Goal: Task Accomplishment & Management: Complete application form

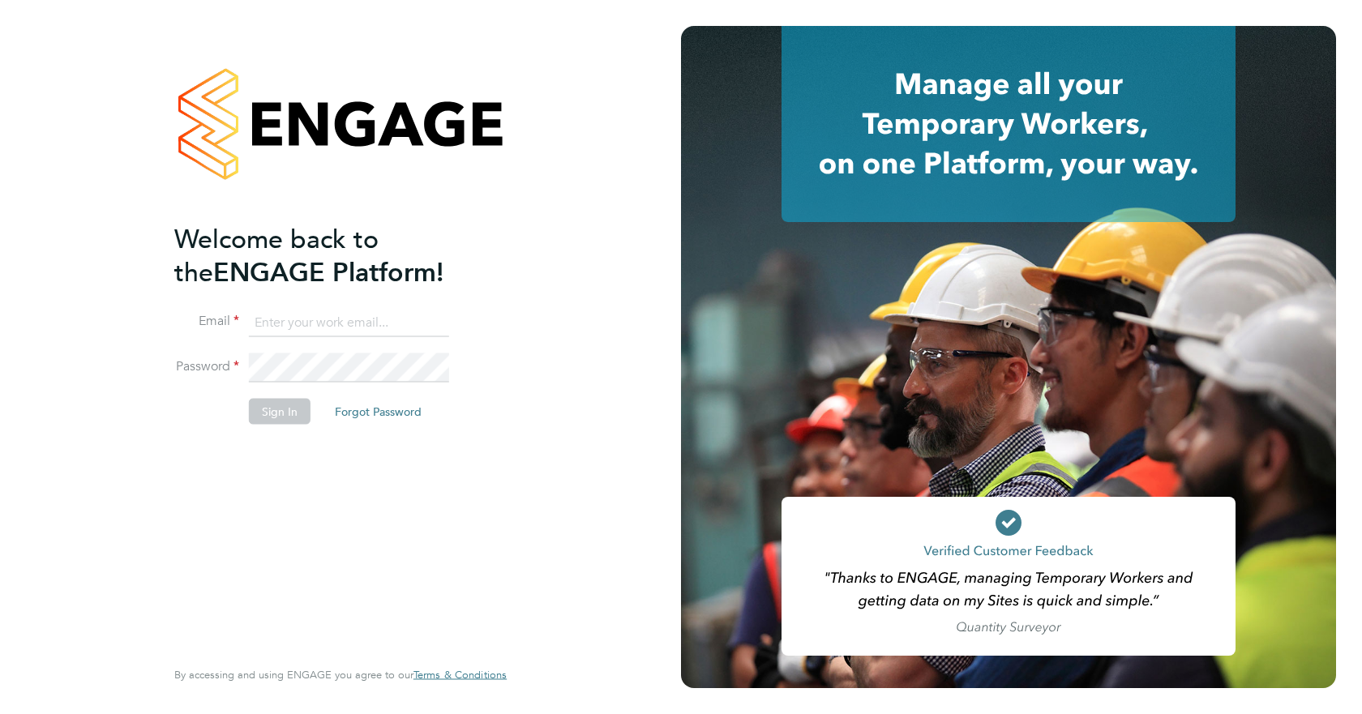
type input "[EMAIL_ADDRESS][DOMAIN_NAME]"
click at [301, 407] on button "Sign In" at bounding box center [280, 411] width 62 height 26
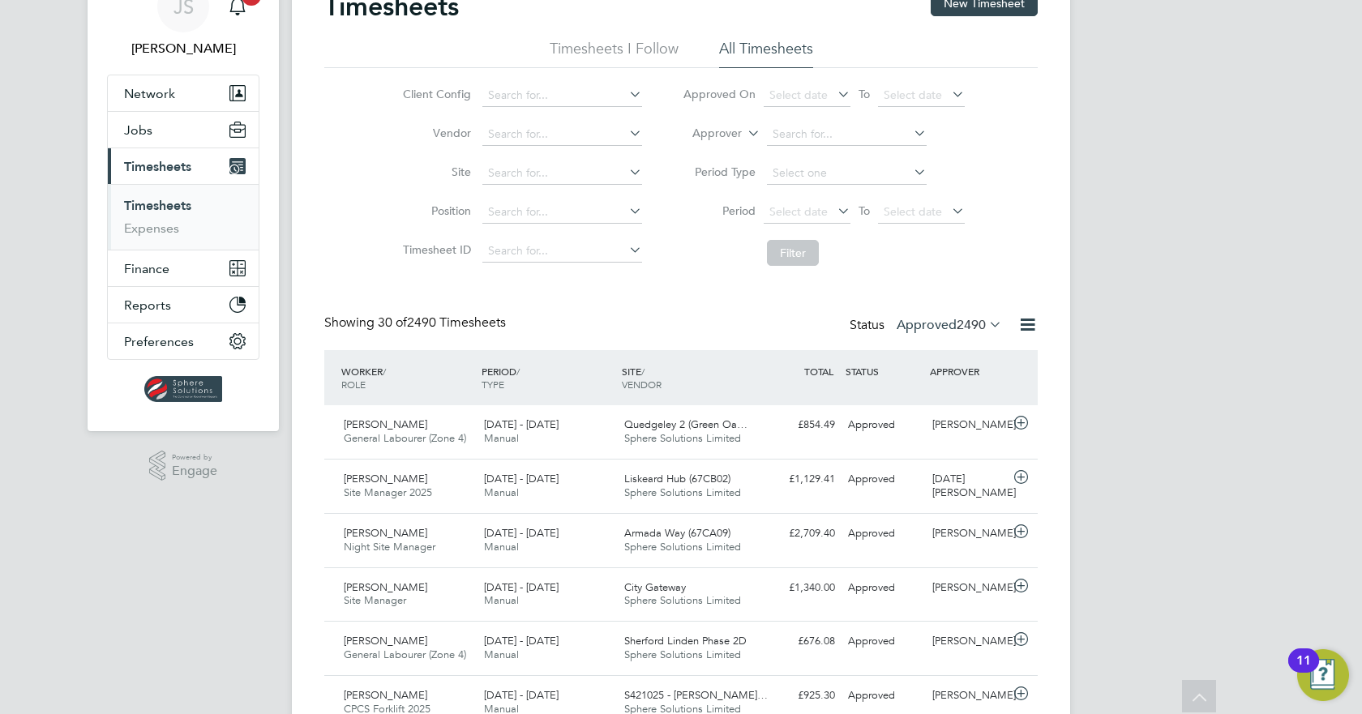
click at [169, 203] on link "Timesheets" at bounding box center [157, 205] width 67 height 15
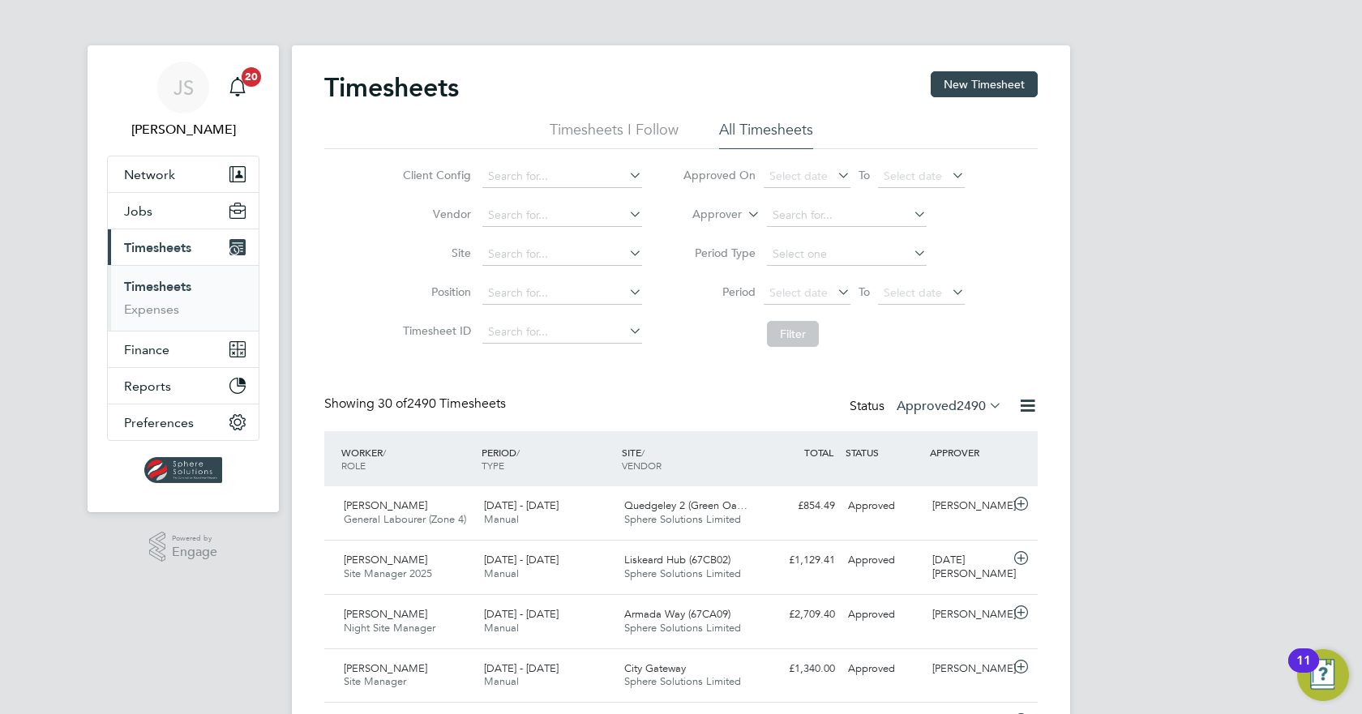
click at [161, 246] on span "Timesheets" at bounding box center [157, 247] width 67 height 15
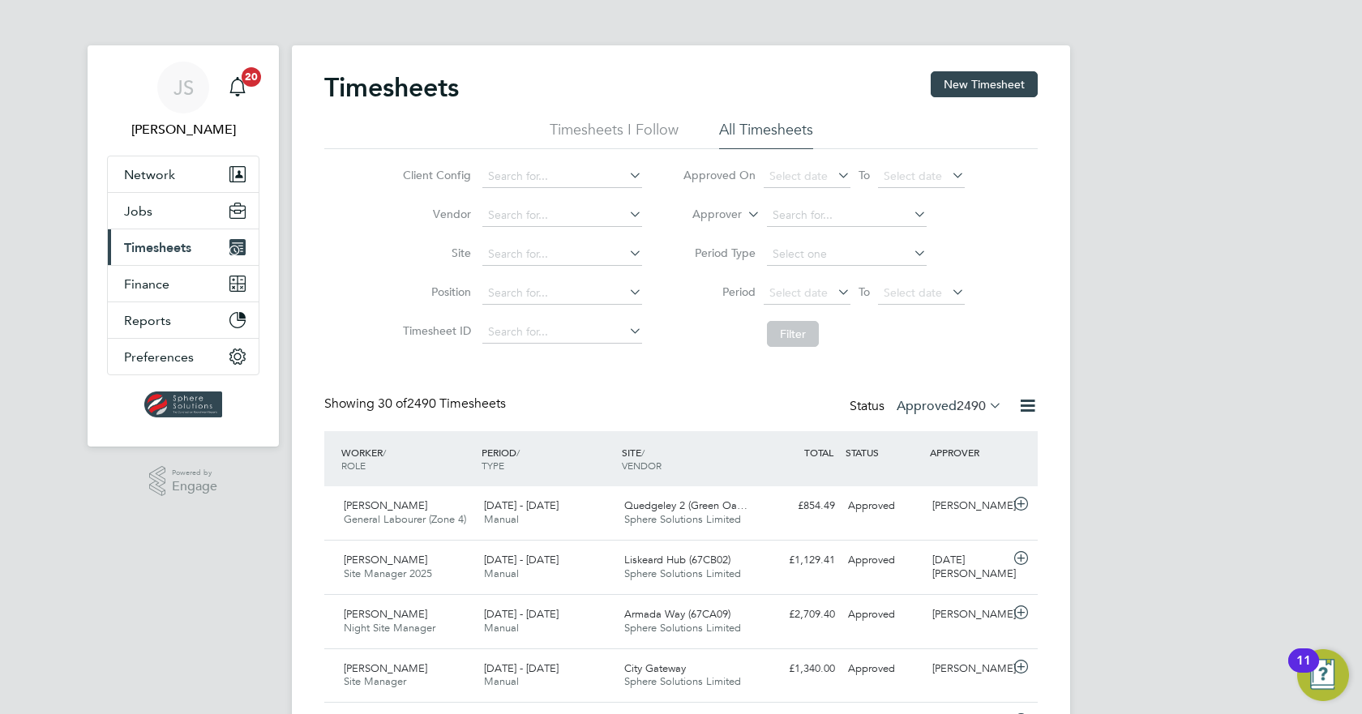
click at [165, 250] on span "Timesheets" at bounding box center [157, 247] width 67 height 15
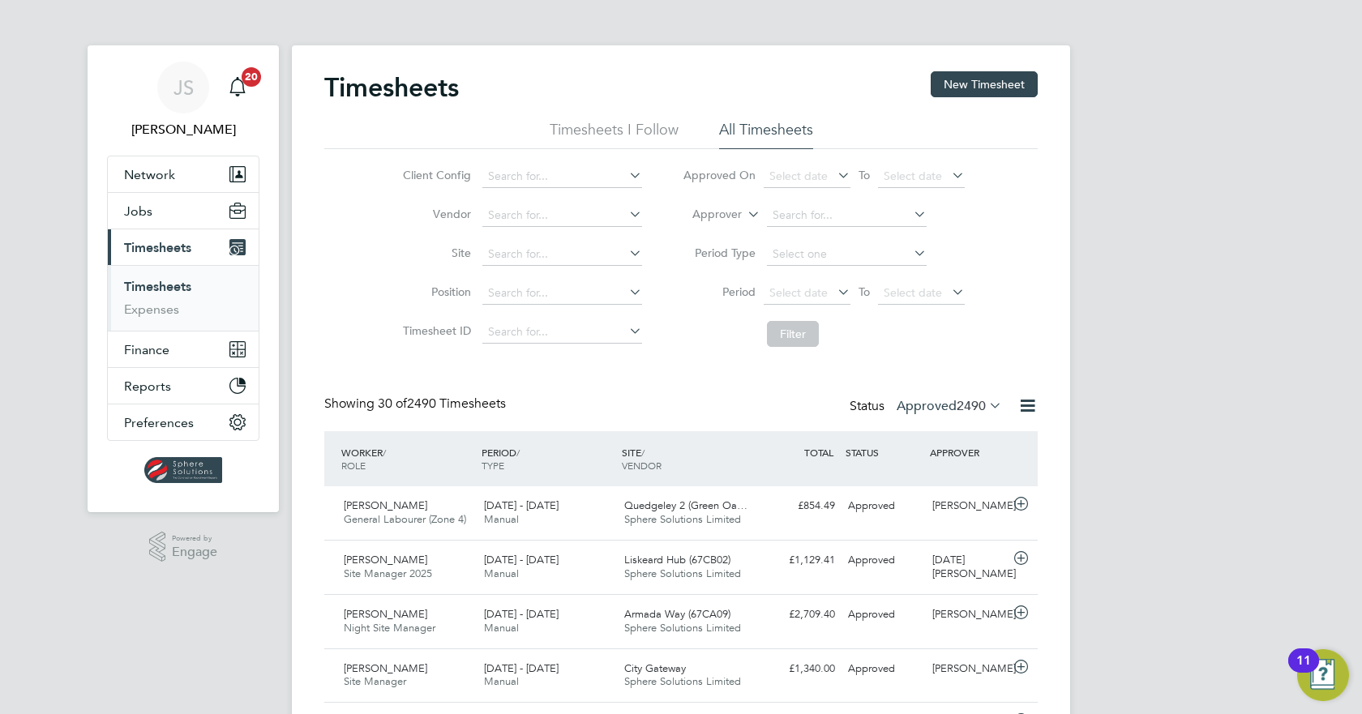
click at [166, 289] on link "Timesheets" at bounding box center [157, 286] width 67 height 15
click at [173, 253] on span "Timesheets" at bounding box center [157, 247] width 67 height 15
click at [140, 208] on span "Jobs" at bounding box center [138, 211] width 28 height 15
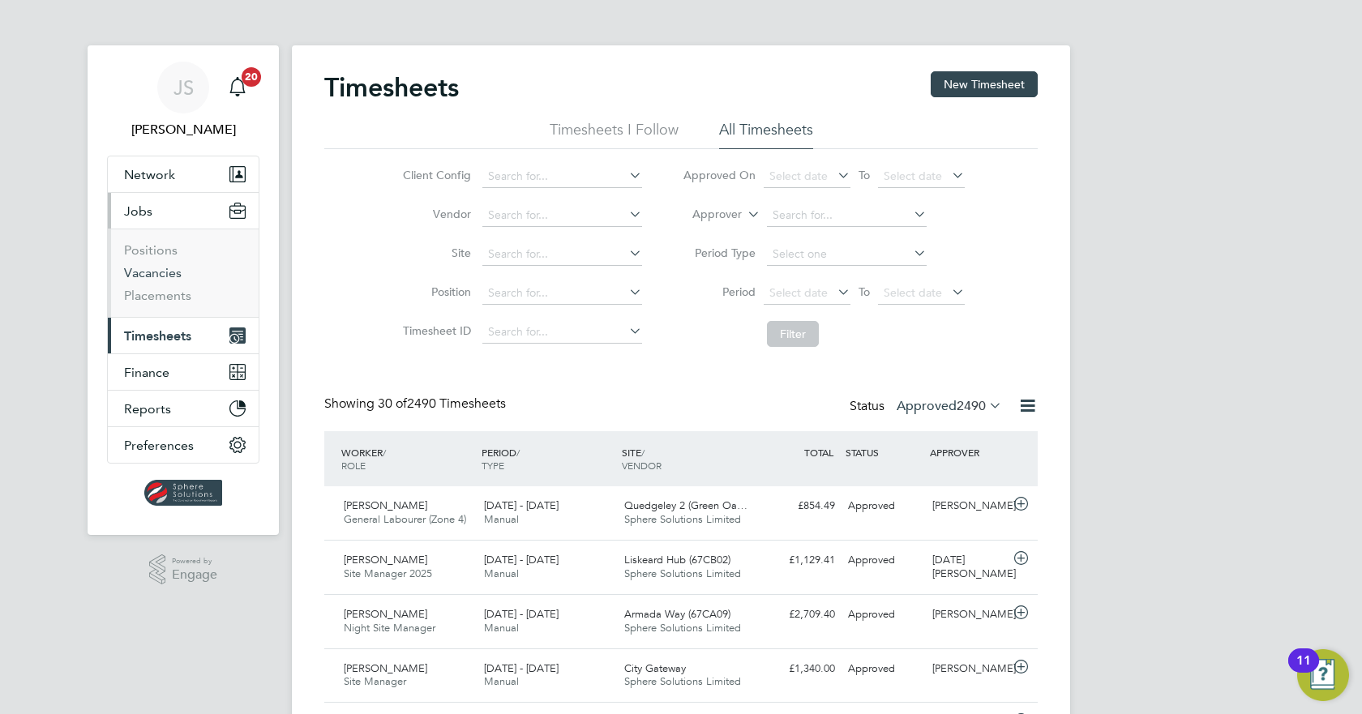
click at [148, 271] on link "Vacancies" at bounding box center [153, 272] width 58 height 15
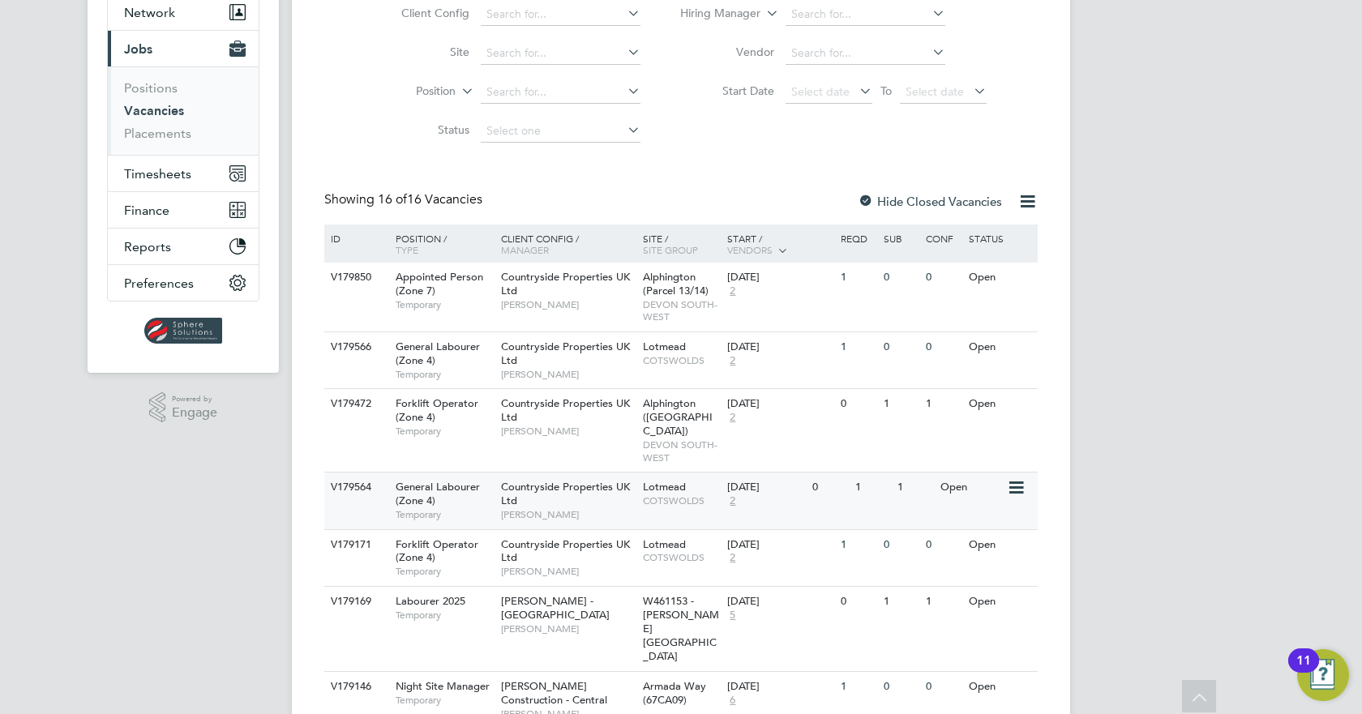
click at [839, 491] on div "V179564 General Labourer (Zone 4) Temporary Countryside Properties UK Ltd Simon…" at bounding box center [681, 500] width 714 height 57
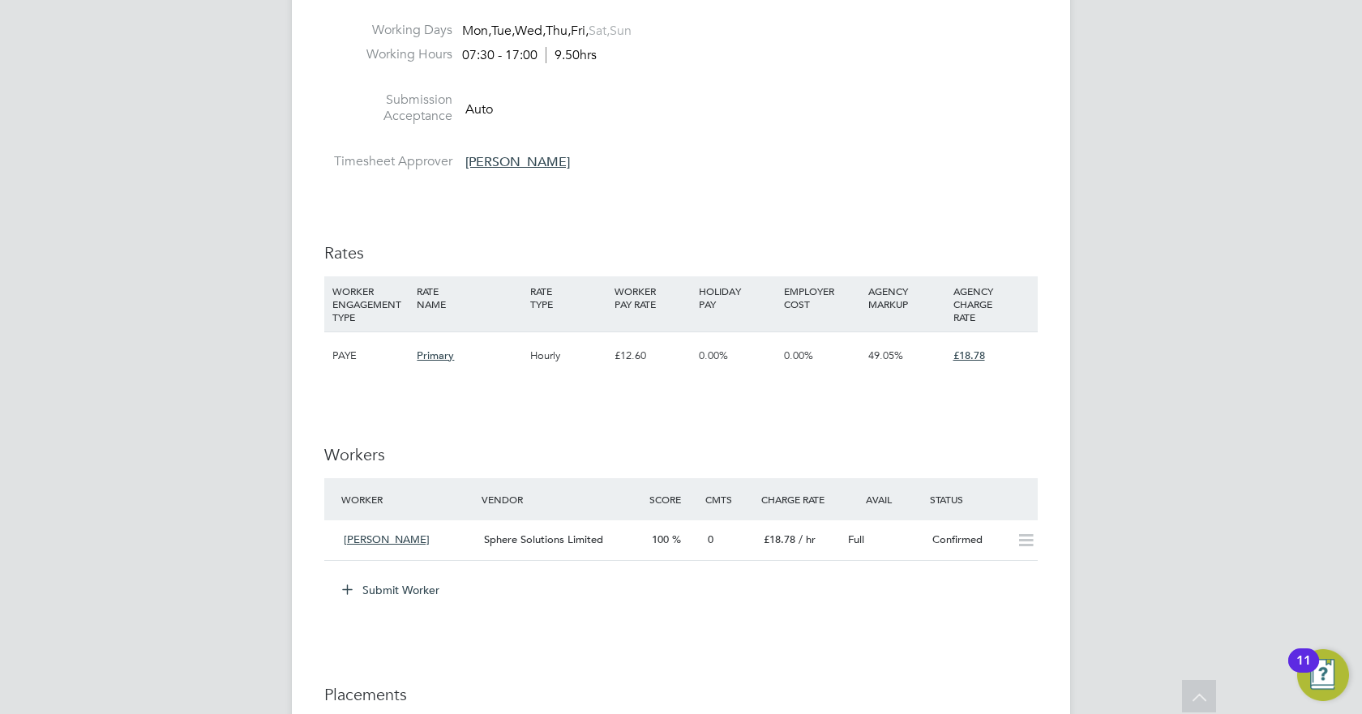
scroll to position [1054, 0]
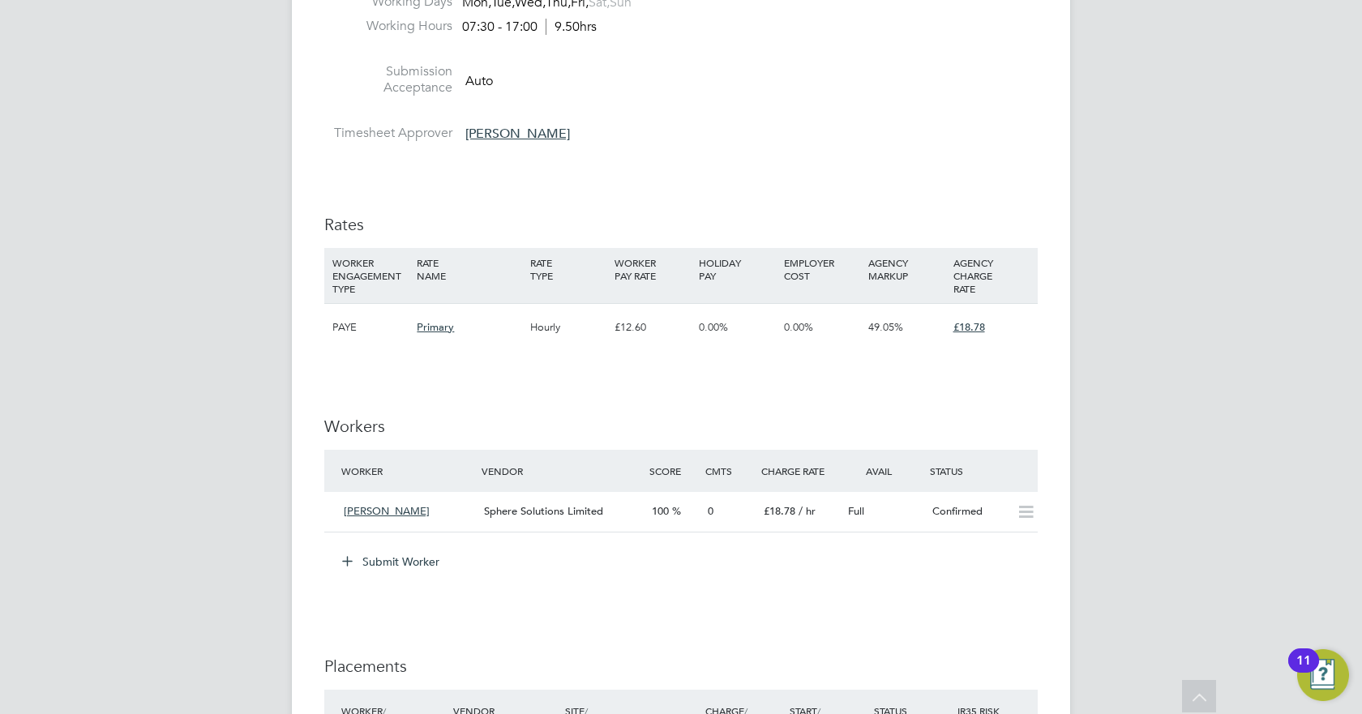
click at [384, 563] on button "Submit Worker" at bounding box center [392, 562] width 122 height 26
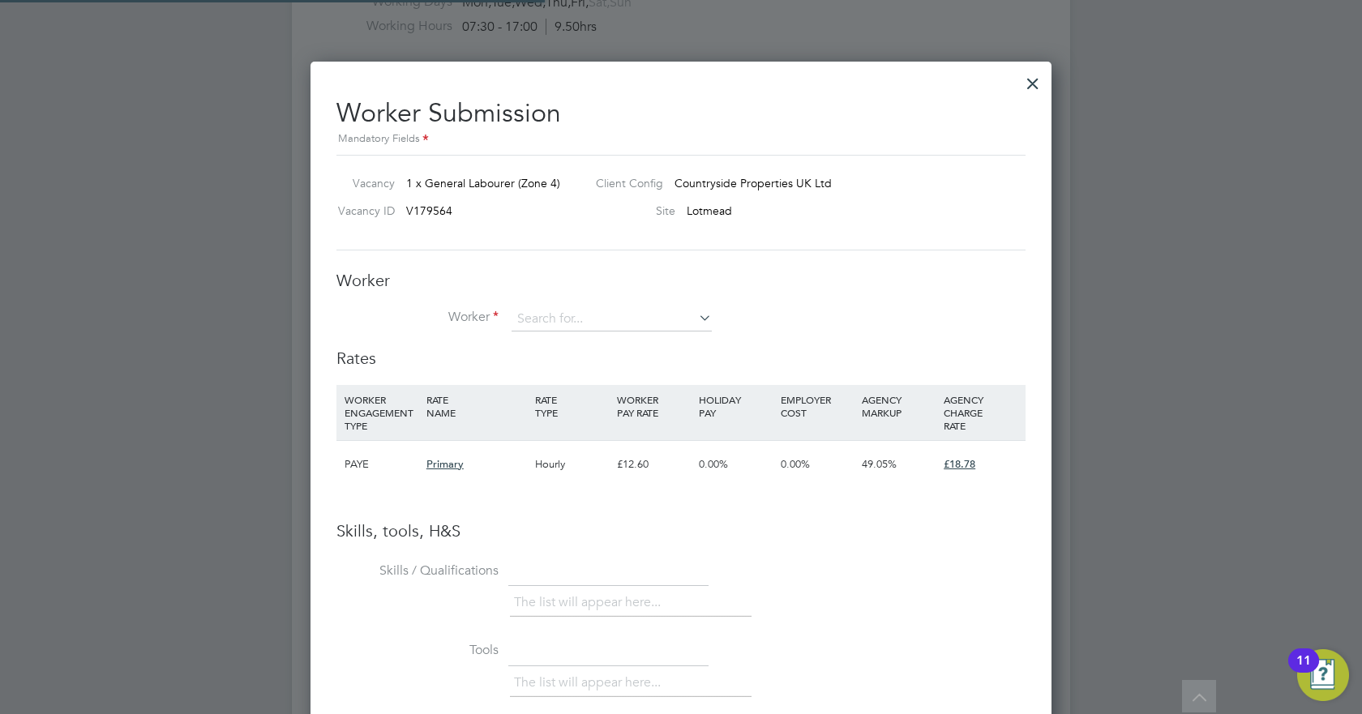
scroll to position [1025, 742]
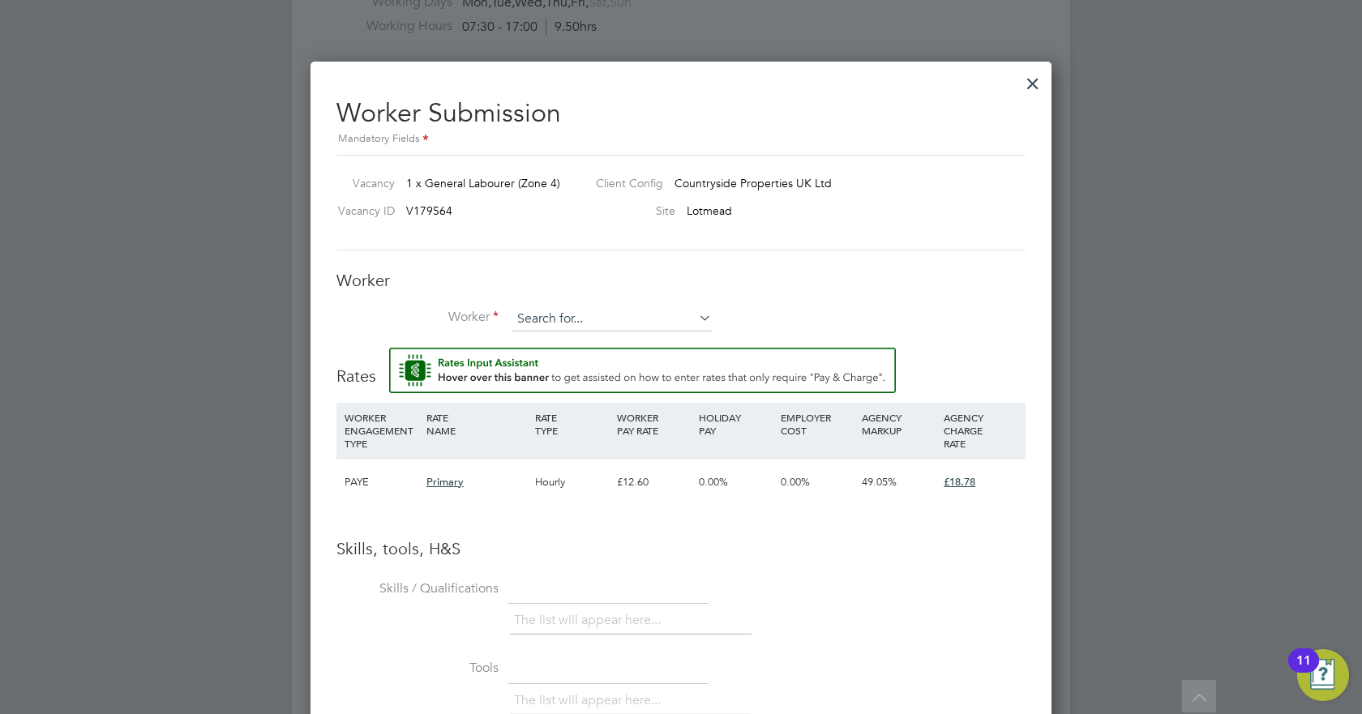
click at [557, 315] on input at bounding box center [612, 319] width 200 height 24
click at [545, 366] on li "+ Add new" at bounding box center [612, 364] width 202 height 22
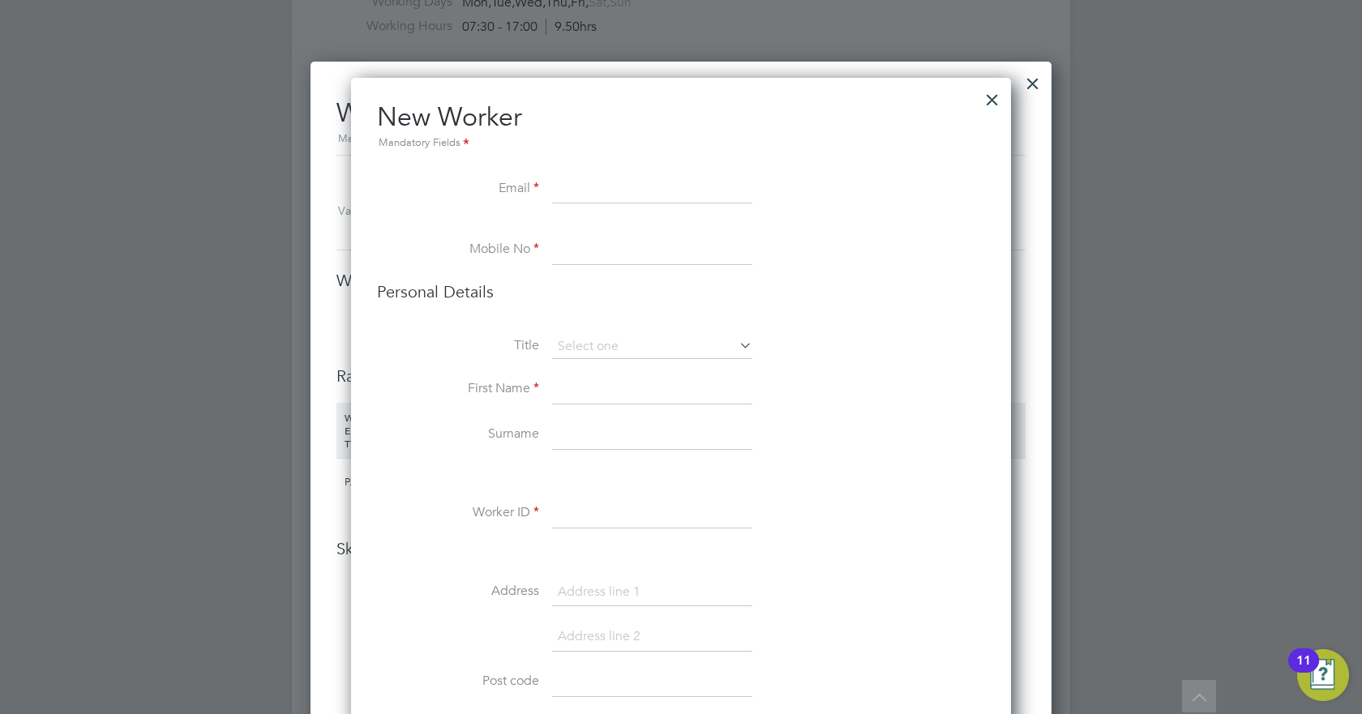
click at [605, 184] on input at bounding box center [652, 189] width 200 height 29
paste input "[EMAIL_ADDRESS][DOMAIN_NAME]"
type input "[EMAIL_ADDRESS][DOMAIN_NAME]"
click at [662, 242] on input at bounding box center [652, 250] width 200 height 29
click at [575, 252] on input at bounding box center [652, 250] width 200 height 29
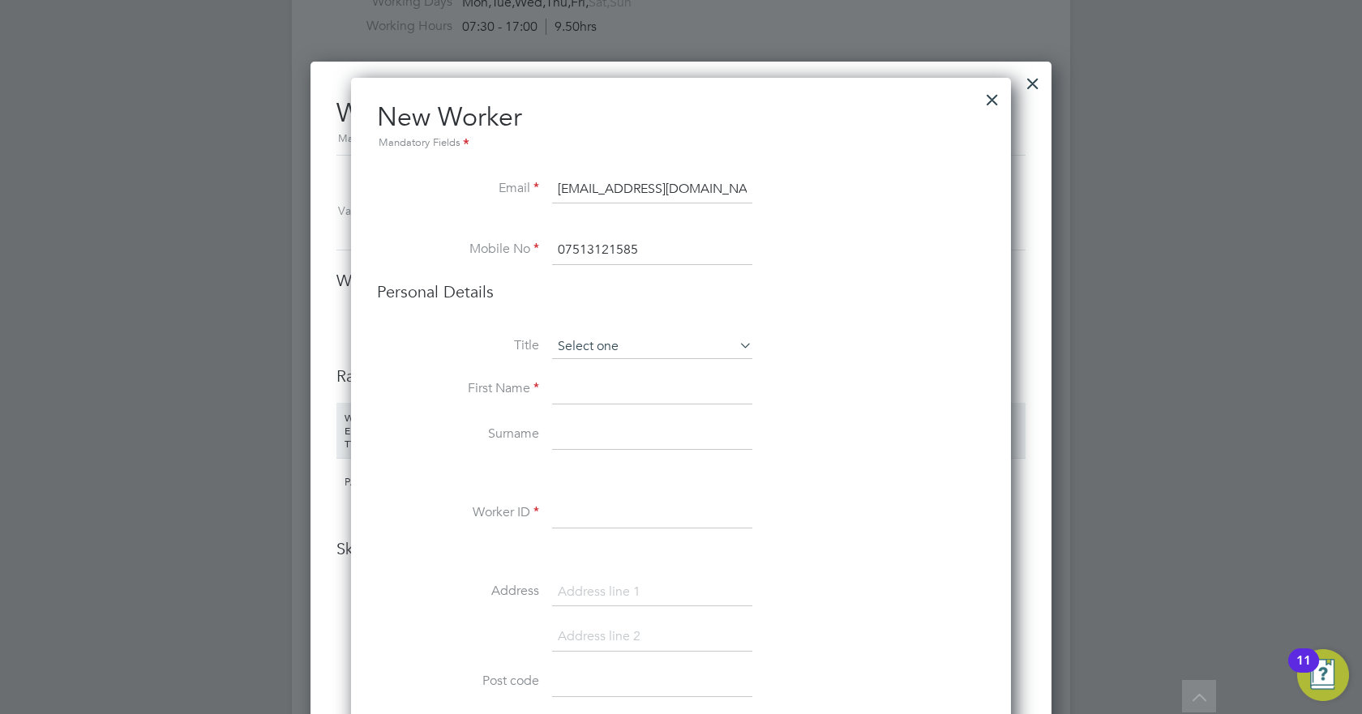
type input "07513121585"
click at [615, 339] on input at bounding box center [652, 347] width 200 height 24
click at [589, 370] on li "Mr" at bounding box center [652, 369] width 202 height 21
type input "Mr"
click at [583, 382] on input at bounding box center [652, 389] width 200 height 29
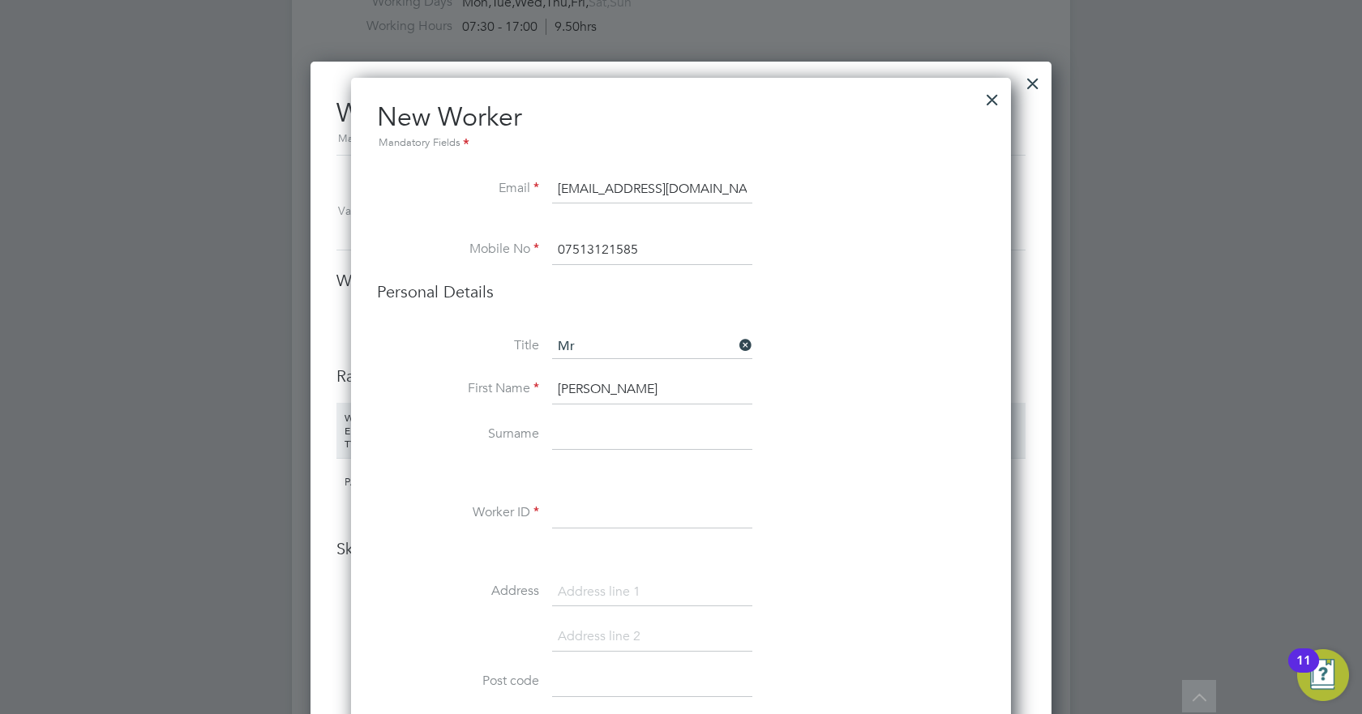
type input "[PERSON_NAME]"
click at [602, 422] on input at bounding box center [652, 435] width 200 height 29
type input "Hargreaves"
click at [598, 526] on input at bounding box center [652, 513] width 200 height 29
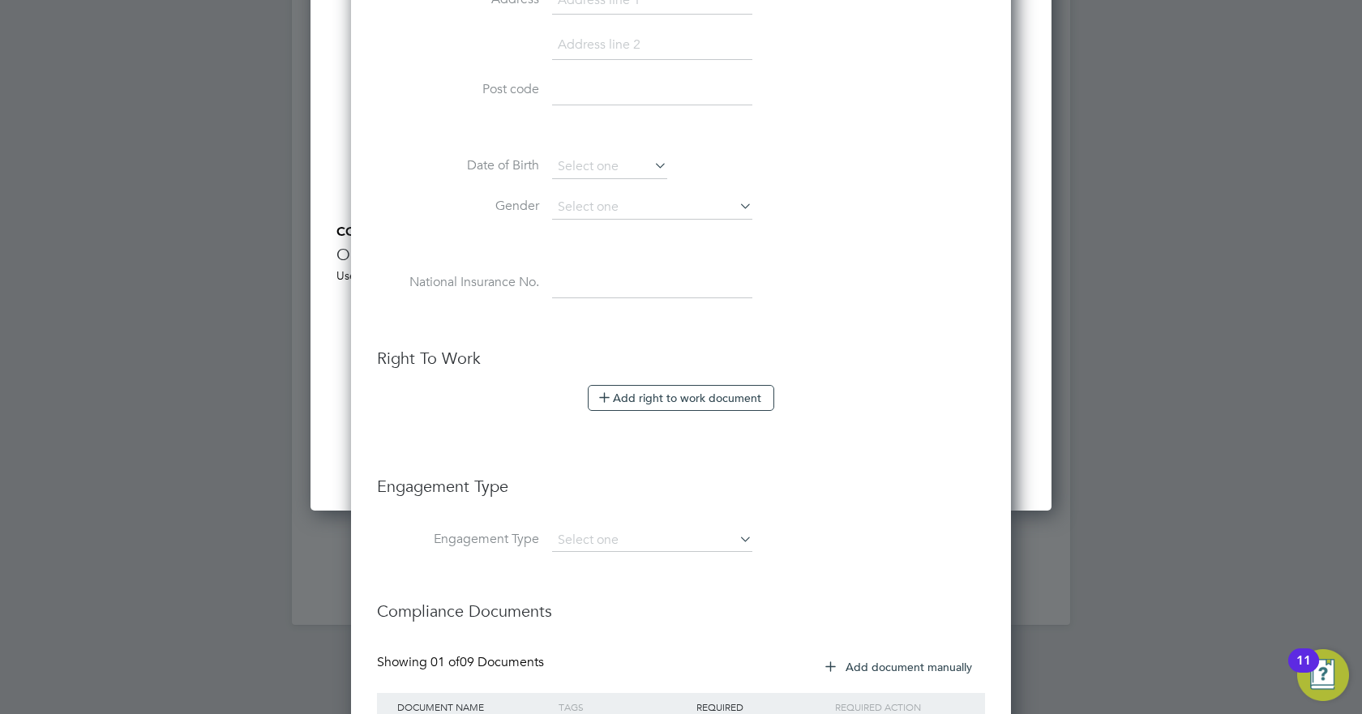
scroll to position [1865, 0]
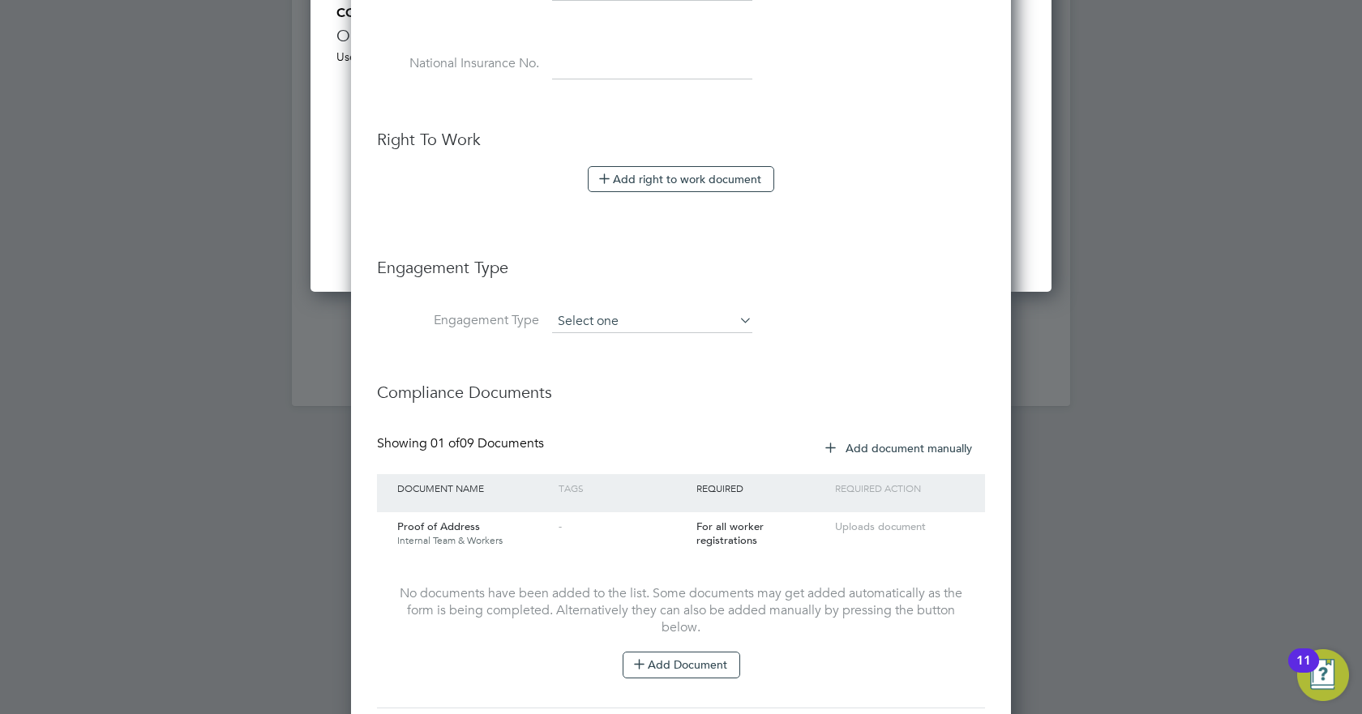
type input "JoshuaHargreaves"
click at [684, 315] on input at bounding box center [652, 322] width 200 height 23
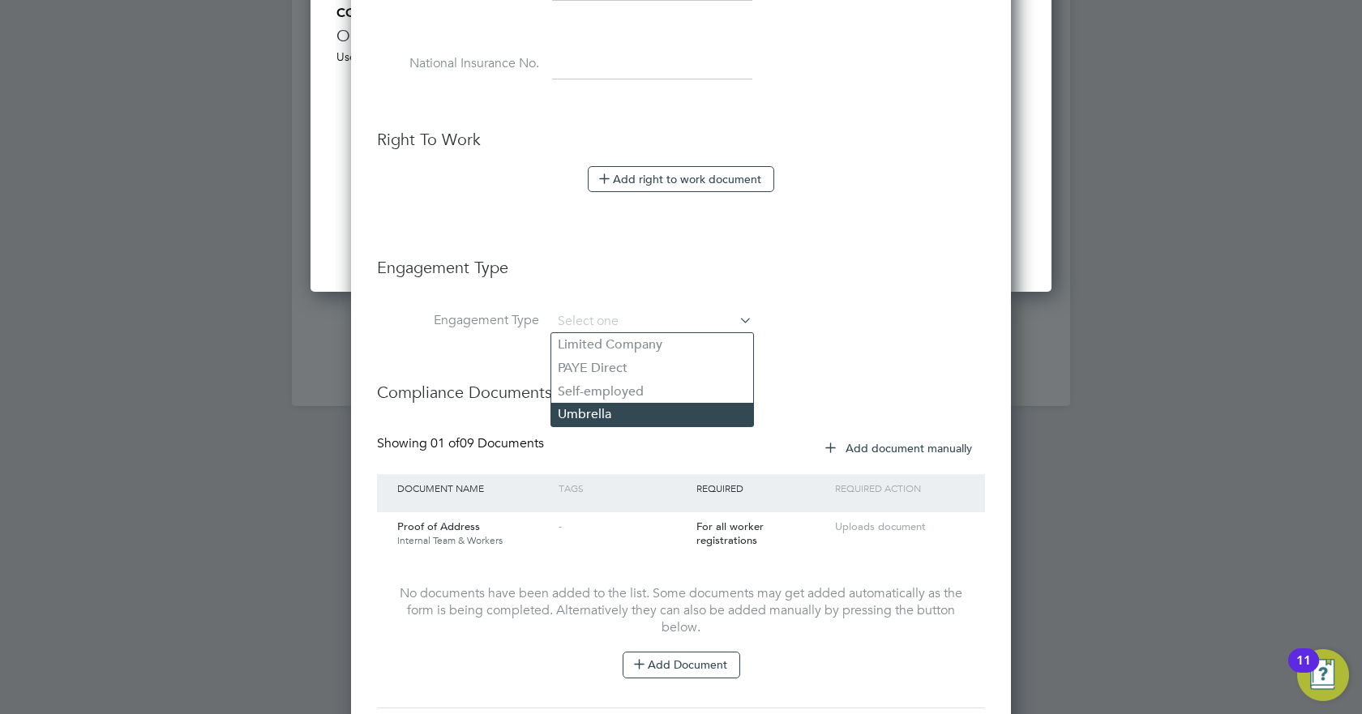
click at [601, 418] on li "Umbrella" at bounding box center [652, 415] width 202 height 24
type input "Umbrella"
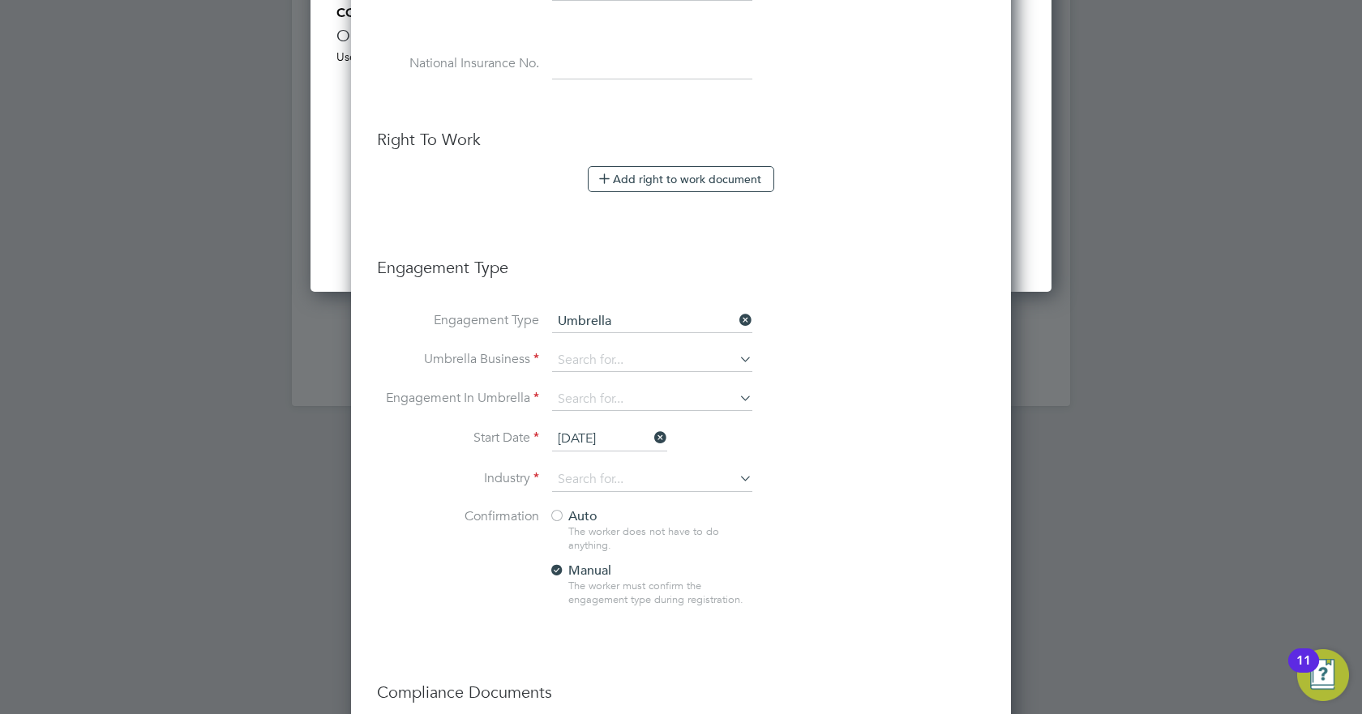
scroll to position [1866, 661]
click at [883, 351] on li "Umbrella Business" at bounding box center [681, 368] width 608 height 39
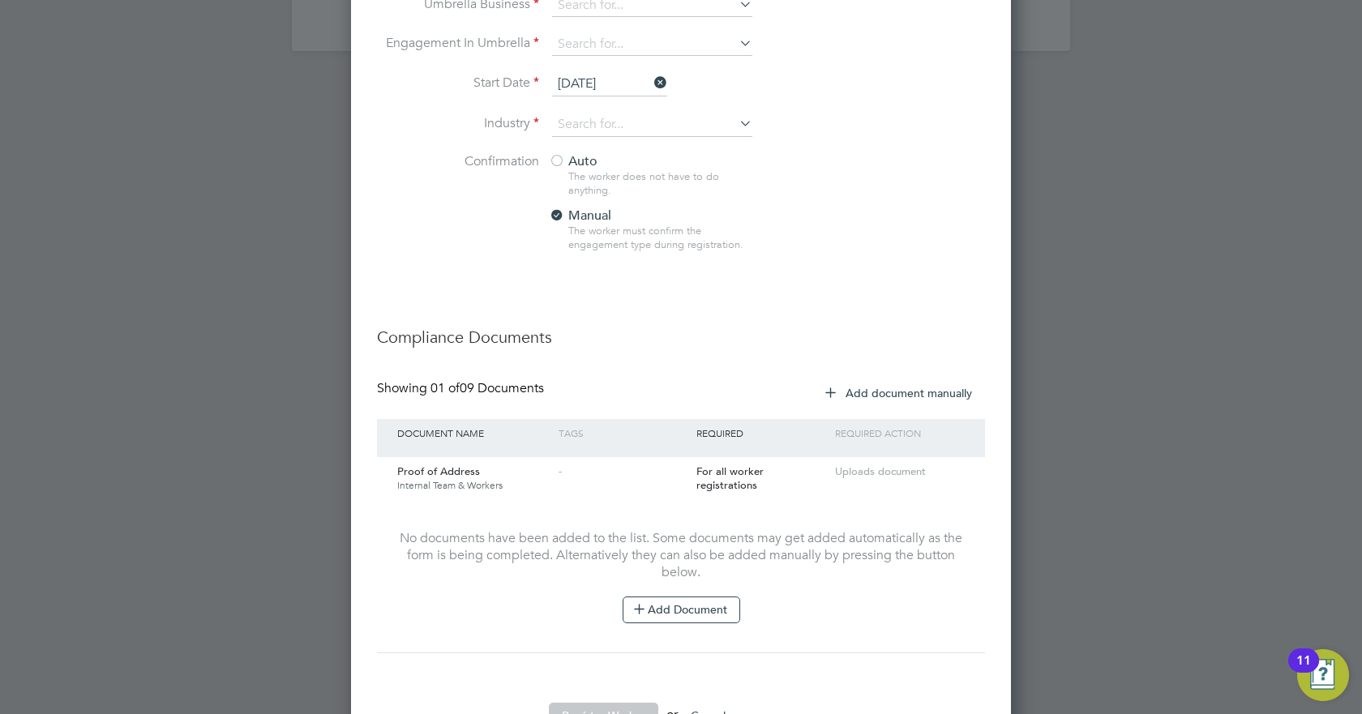
scroll to position [2038, 0]
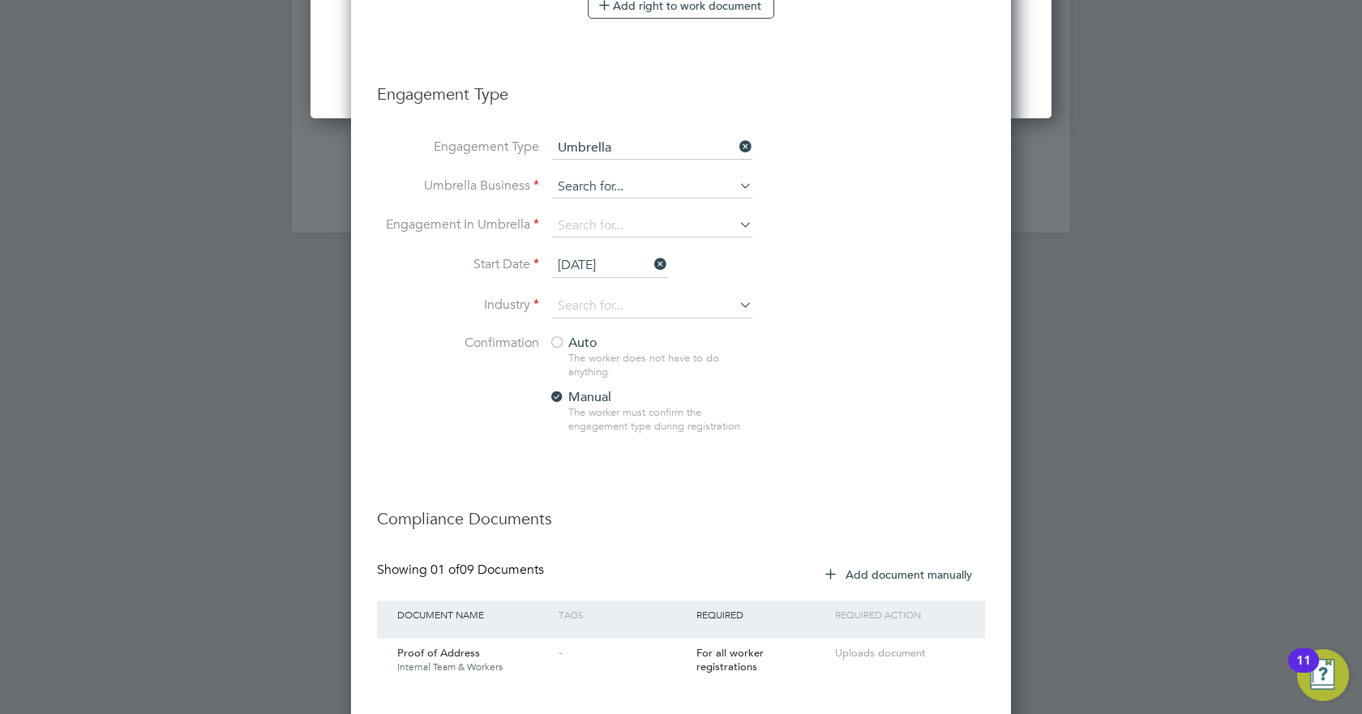
click at [644, 190] on input at bounding box center [652, 187] width 200 height 23
click at [632, 331] on li "UM BRELLA-COMPANY LIMITED" at bounding box center [653, 327] width 204 height 24
type input "UMBRELLA-COMPANY LIMITED"
click at [617, 224] on input at bounding box center [652, 226] width 200 height 23
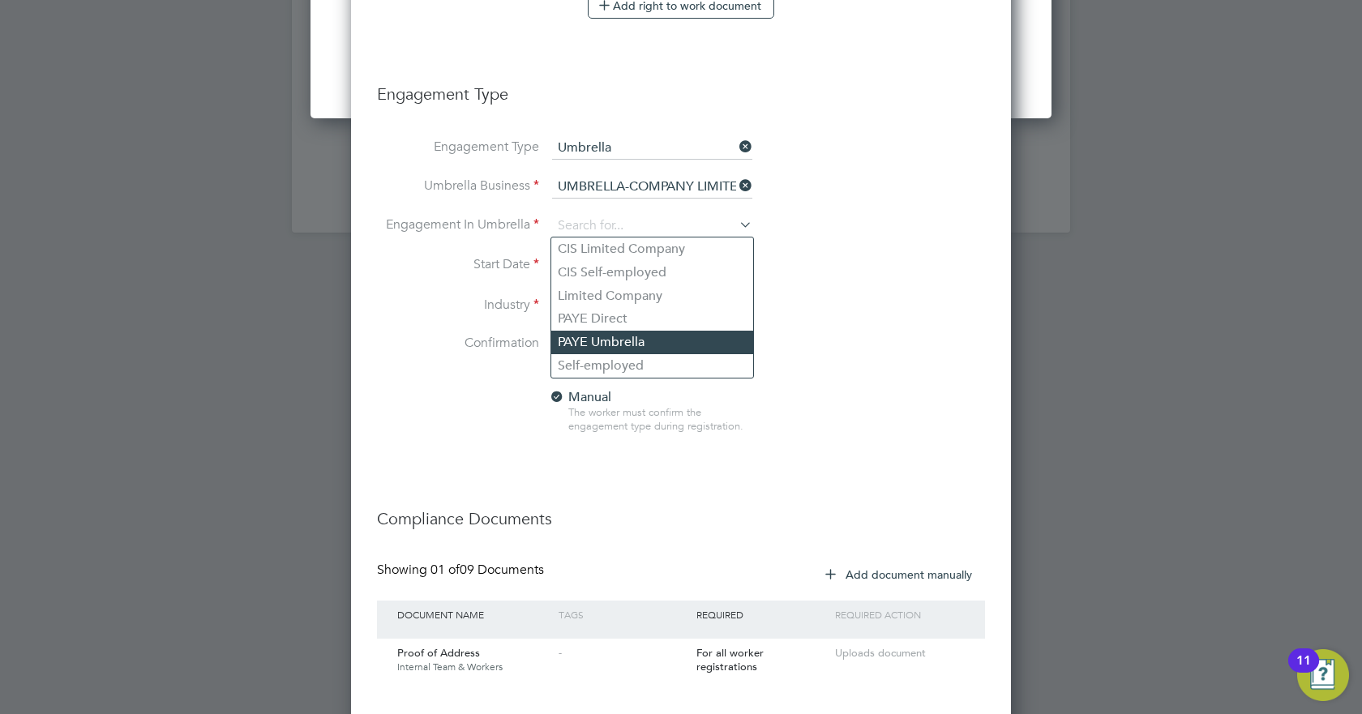
click at [612, 336] on li "PAYE Umbrella" at bounding box center [652, 343] width 202 height 24
type input "PAYE Umbrella"
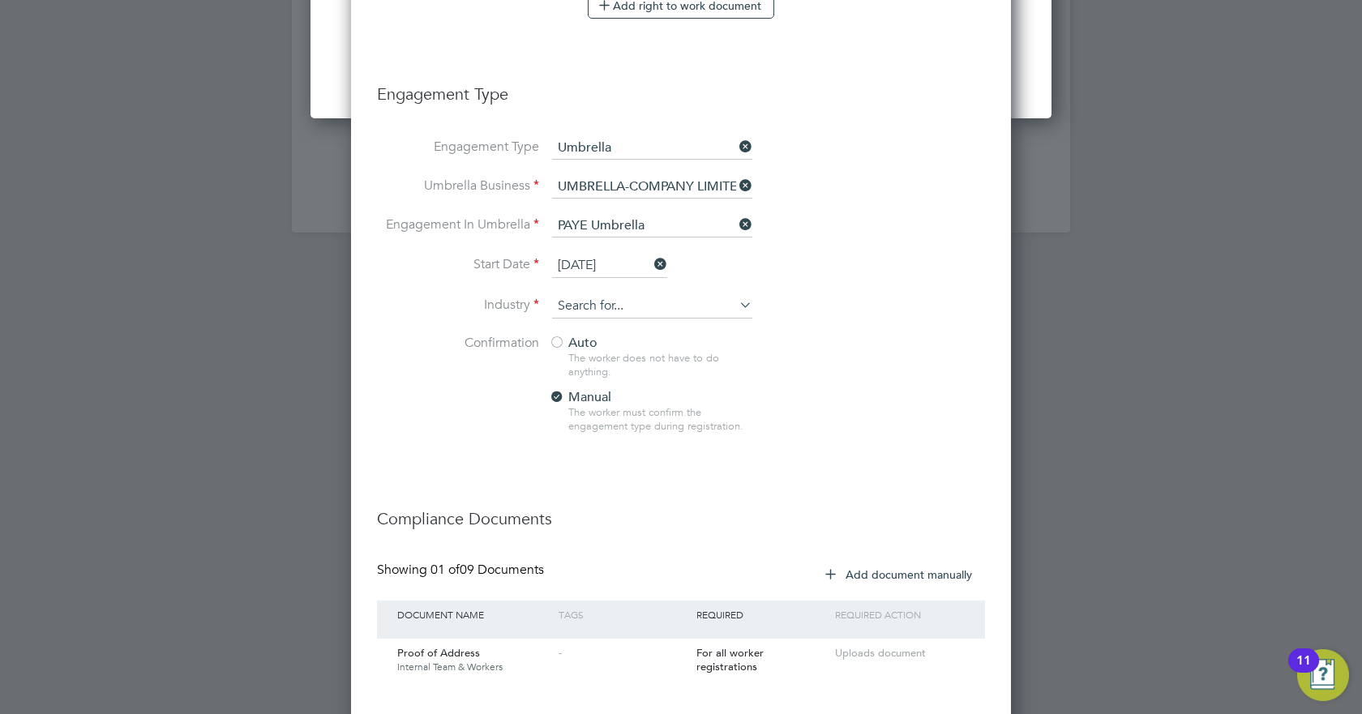
click at [585, 302] on input at bounding box center [652, 306] width 200 height 24
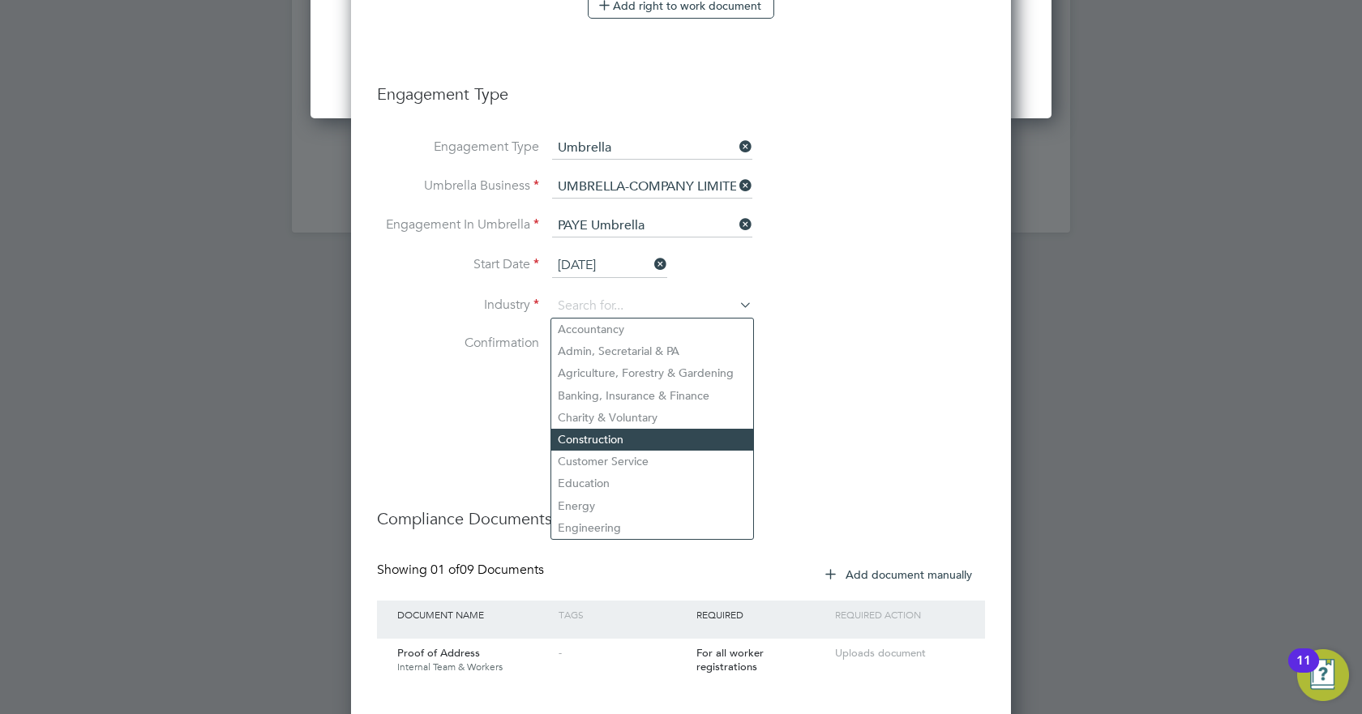
click at [591, 444] on li "Construction" at bounding box center [652, 440] width 202 height 22
type input "Construction"
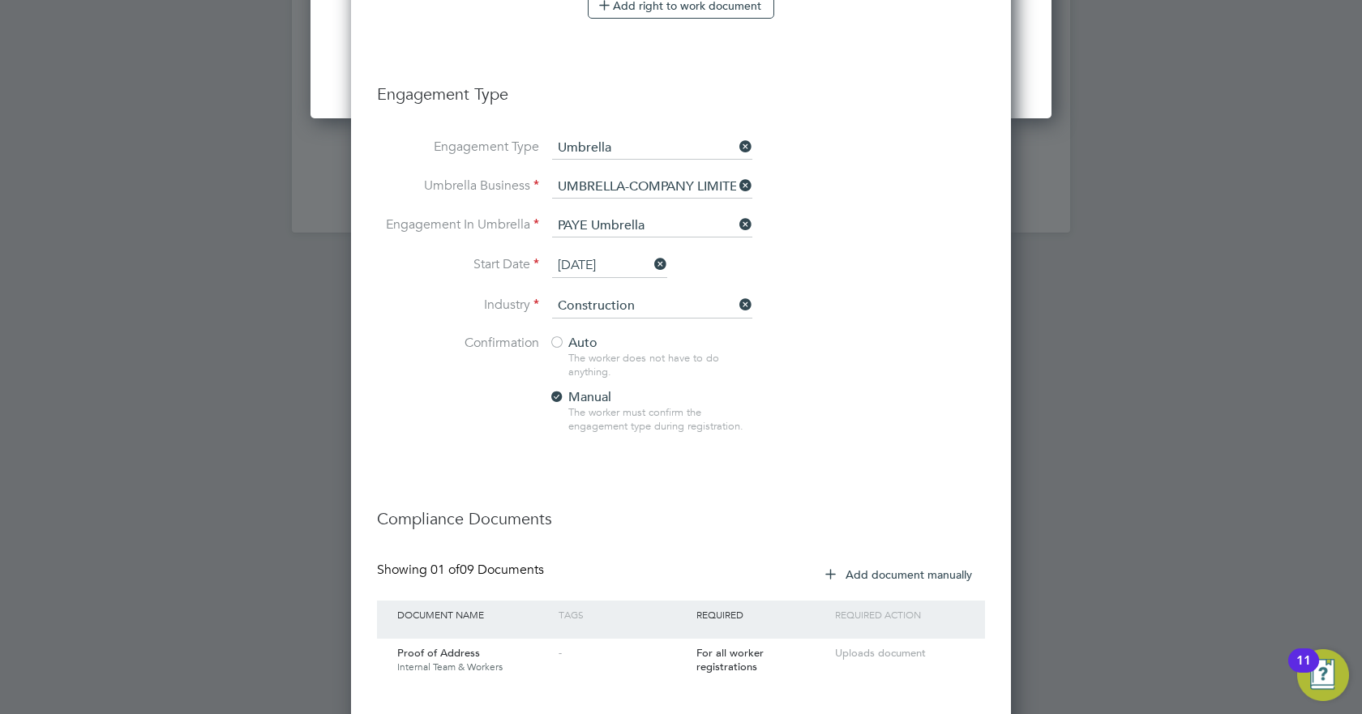
click at [865, 351] on li "Confirmation Auto The worker does not have to do anything. Manual The worker mu…" at bounding box center [681, 397] width 608 height 125
click at [562, 343] on div at bounding box center [557, 344] width 16 height 16
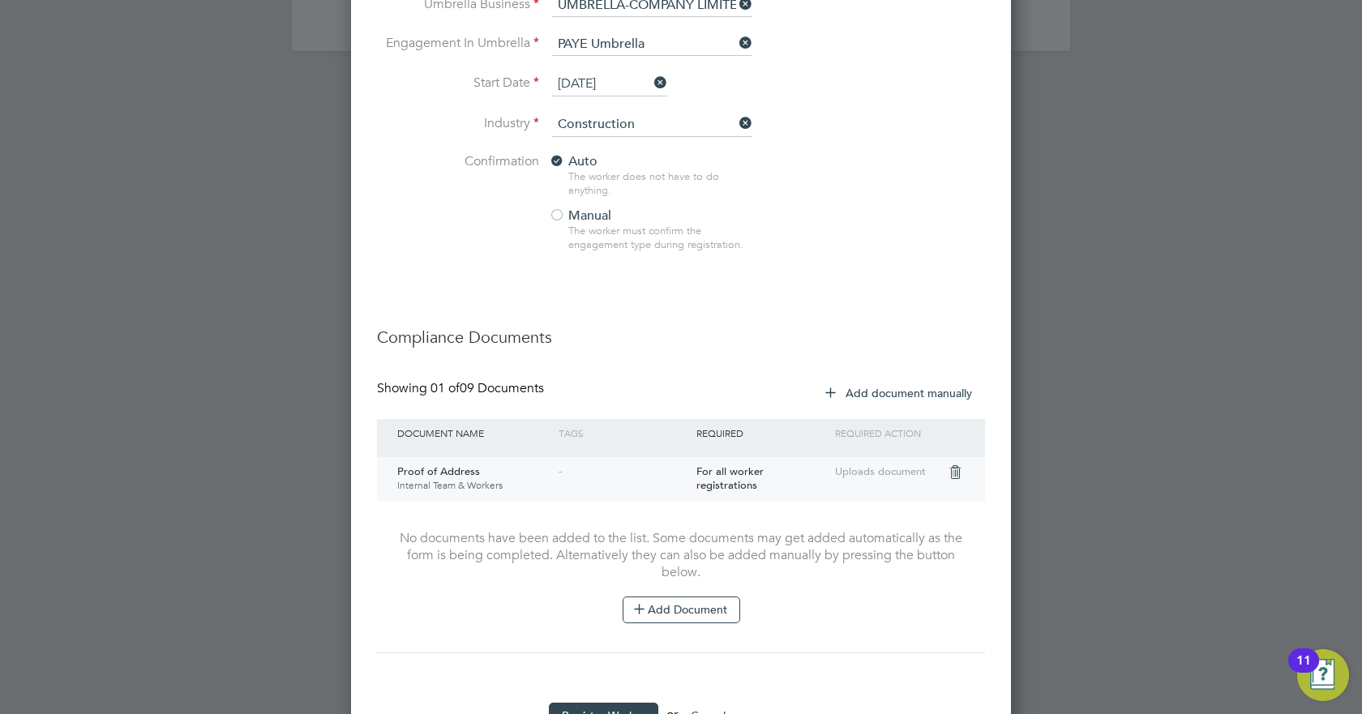
scroll to position [2282, 0]
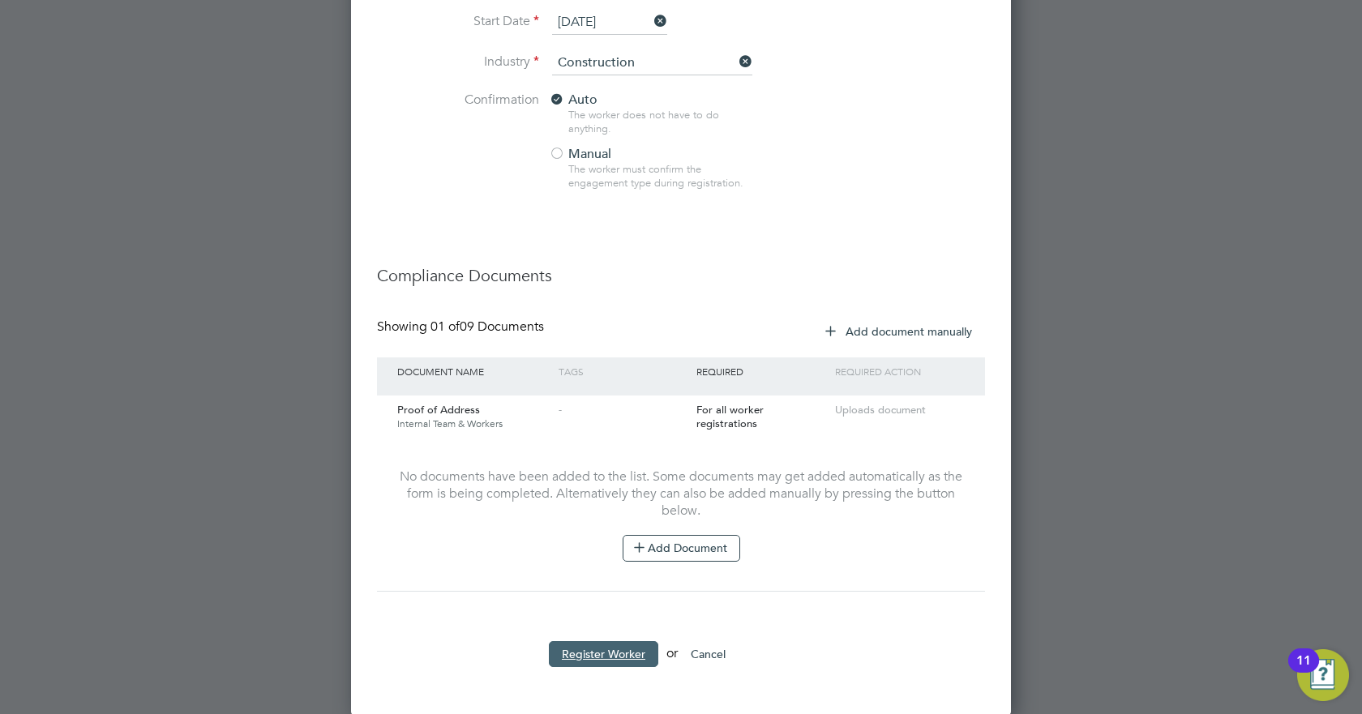
click at [624, 658] on button "Register Worker" at bounding box center [603, 654] width 109 height 26
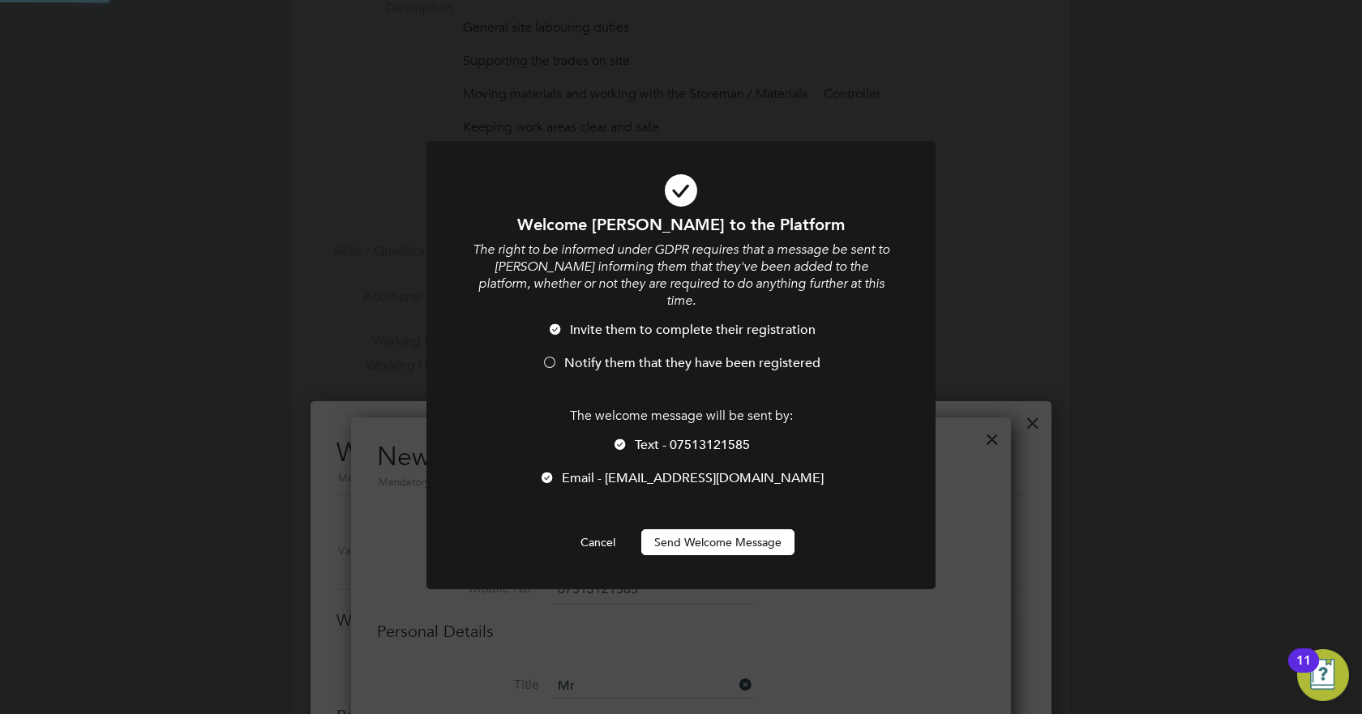
scroll to position [0, 0]
click at [552, 356] on div at bounding box center [550, 364] width 16 height 16
click at [735, 538] on div "Welcome [PERSON_NAME] to the Platform The right to be informed under GDPR requi…" at bounding box center [681, 375] width 509 height 468
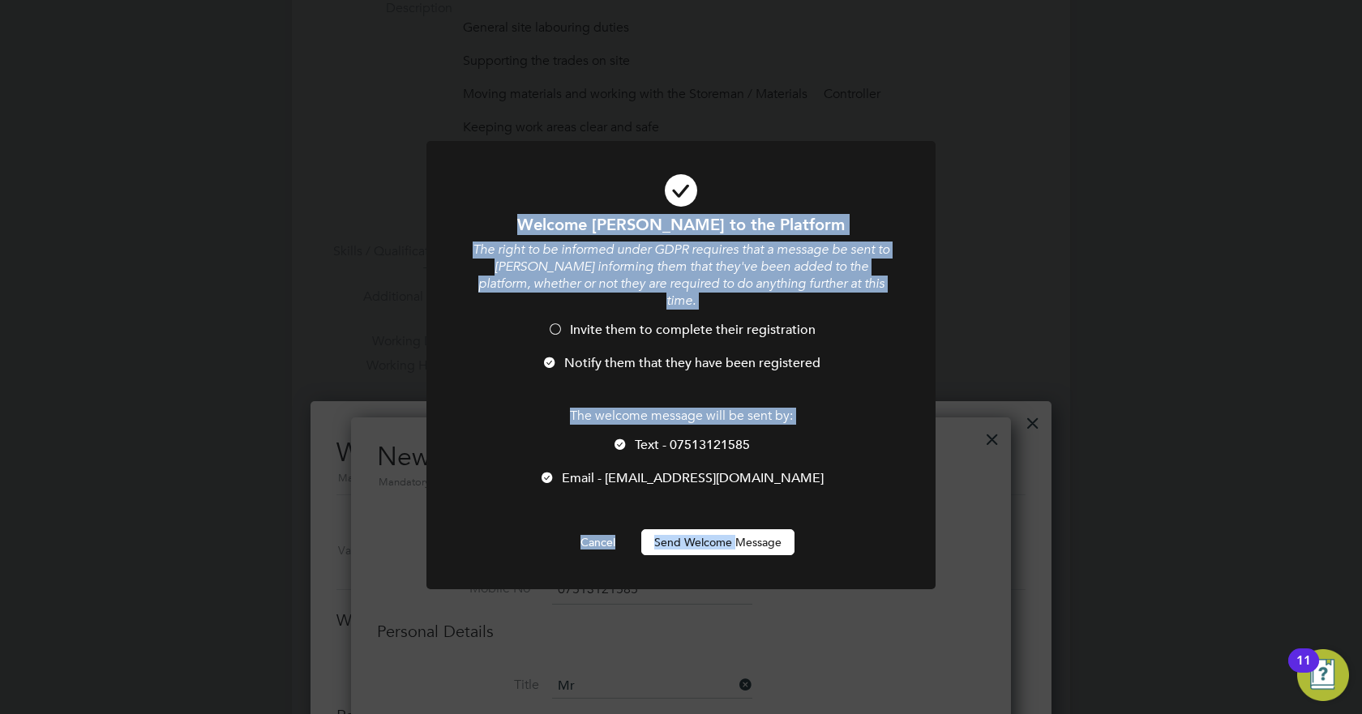
click at [735, 538] on button "Send Welcome Message" at bounding box center [717, 542] width 153 height 26
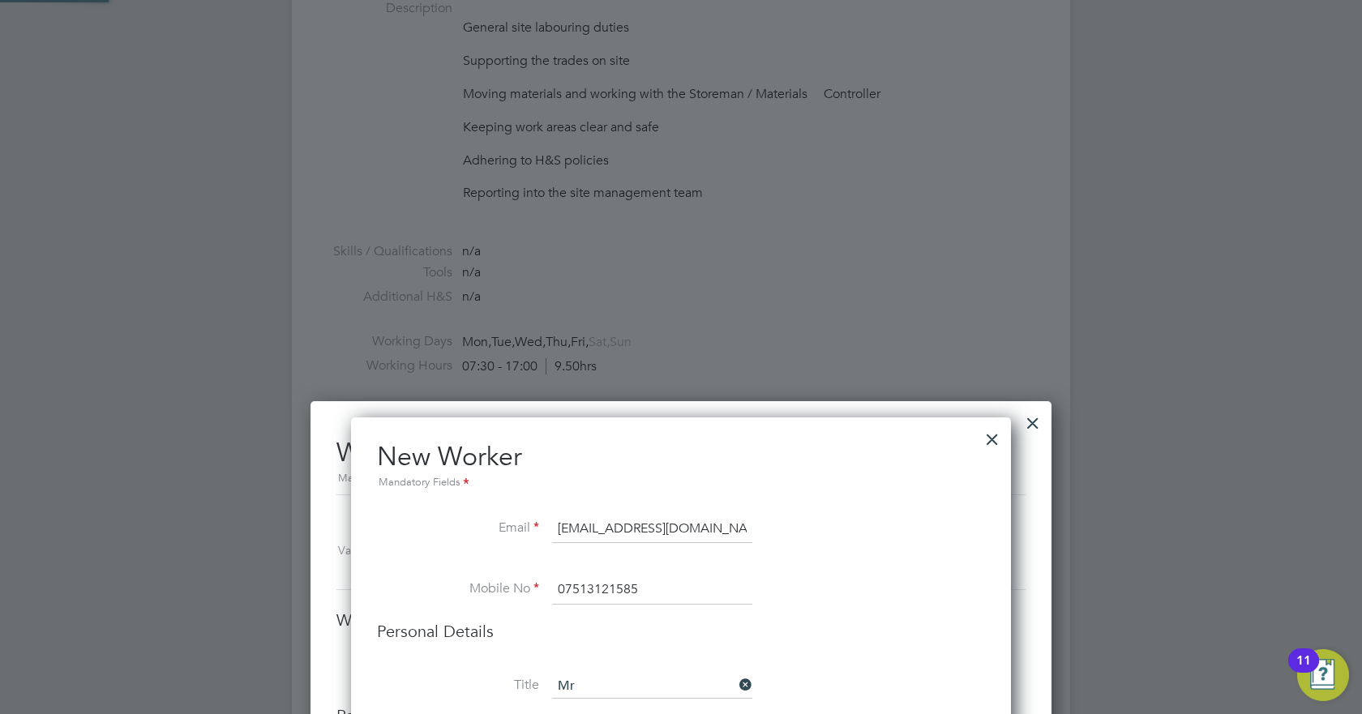
type input "[PERSON_NAME] (JoshuaHargreaves)"
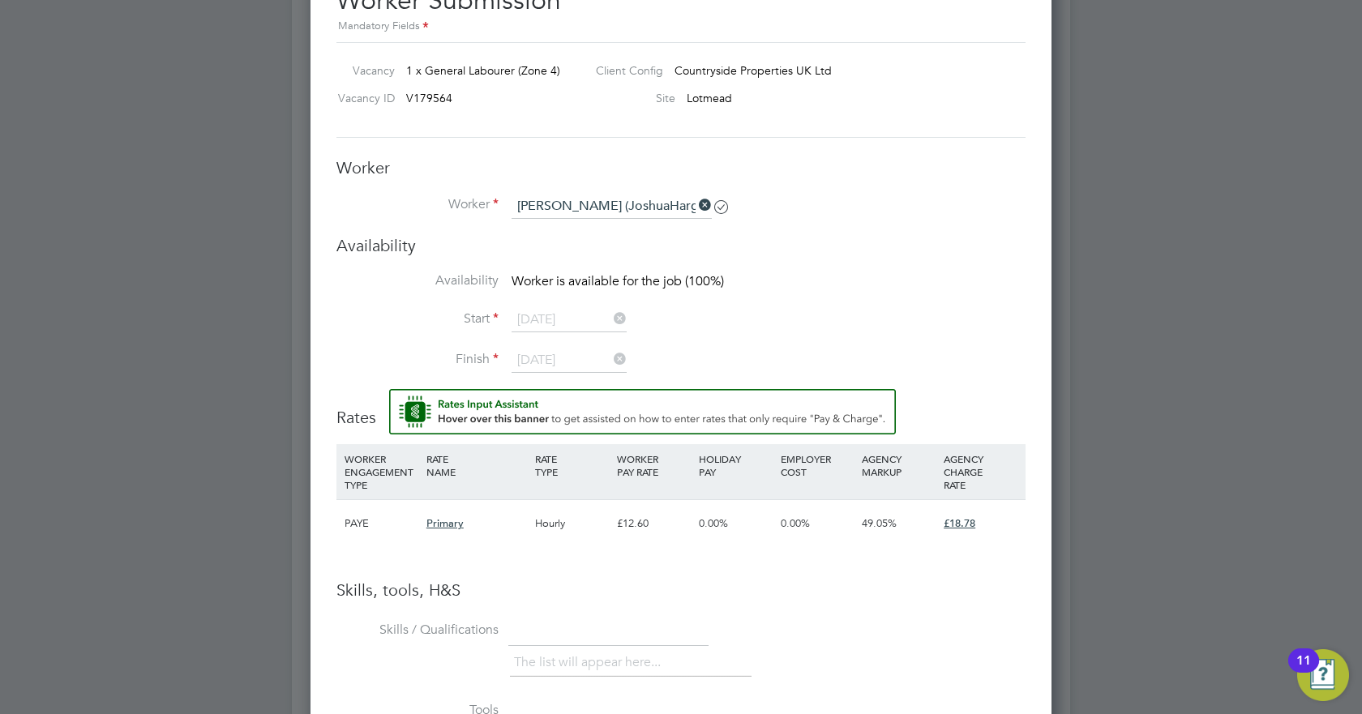
scroll to position [1168, 0]
click at [696, 207] on icon at bounding box center [696, 204] width 0 height 23
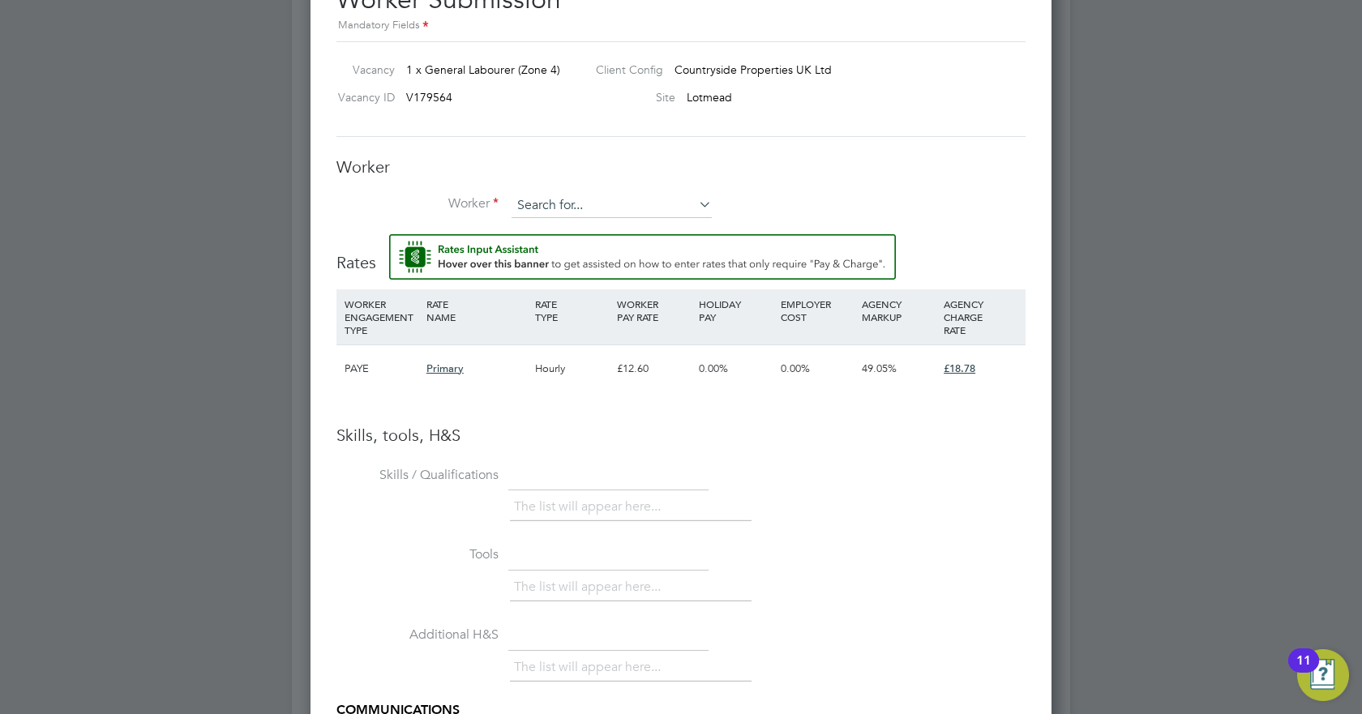
scroll to position [1044, 742]
click at [663, 205] on input at bounding box center [612, 206] width 200 height 24
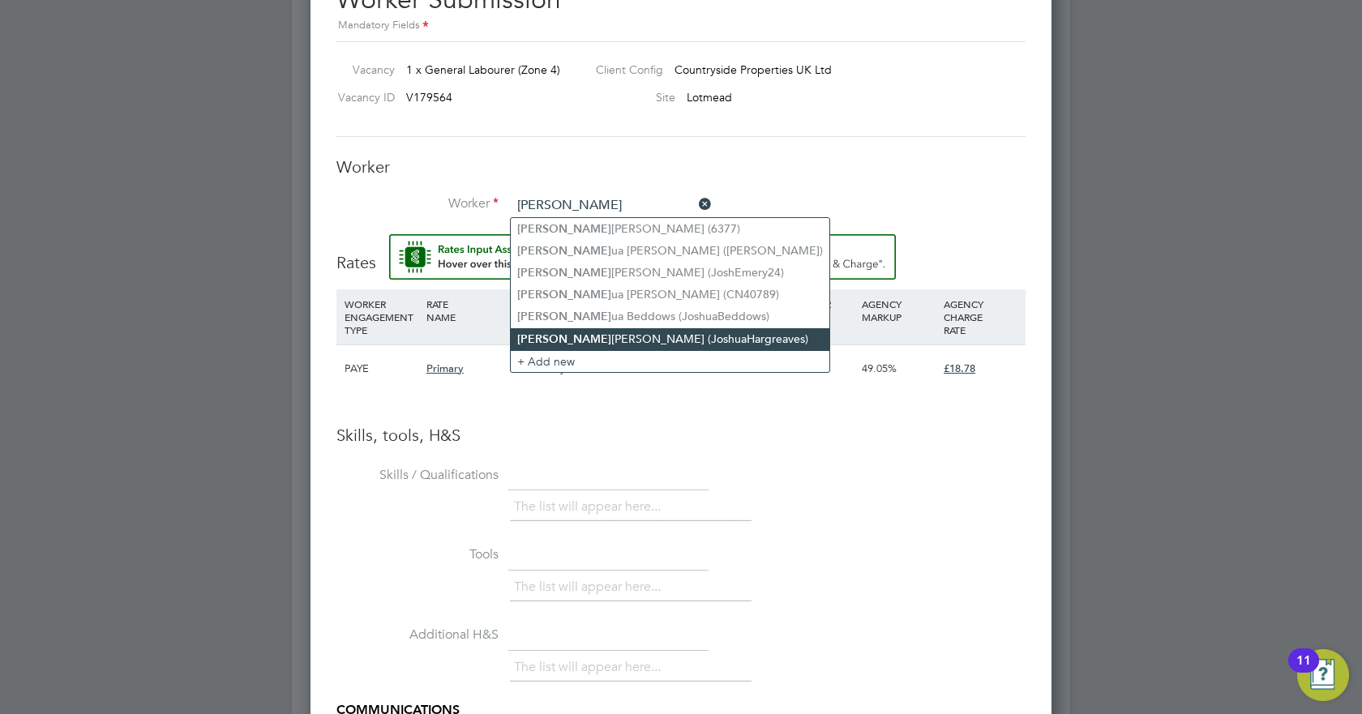
click at [598, 338] on li "[PERSON_NAME] ua [PERSON_NAME] (JoshuaHargreaves)" at bounding box center [670, 339] width 319 height 22
type input "[PERSON_NAME] (JoshuaHargreaves)"
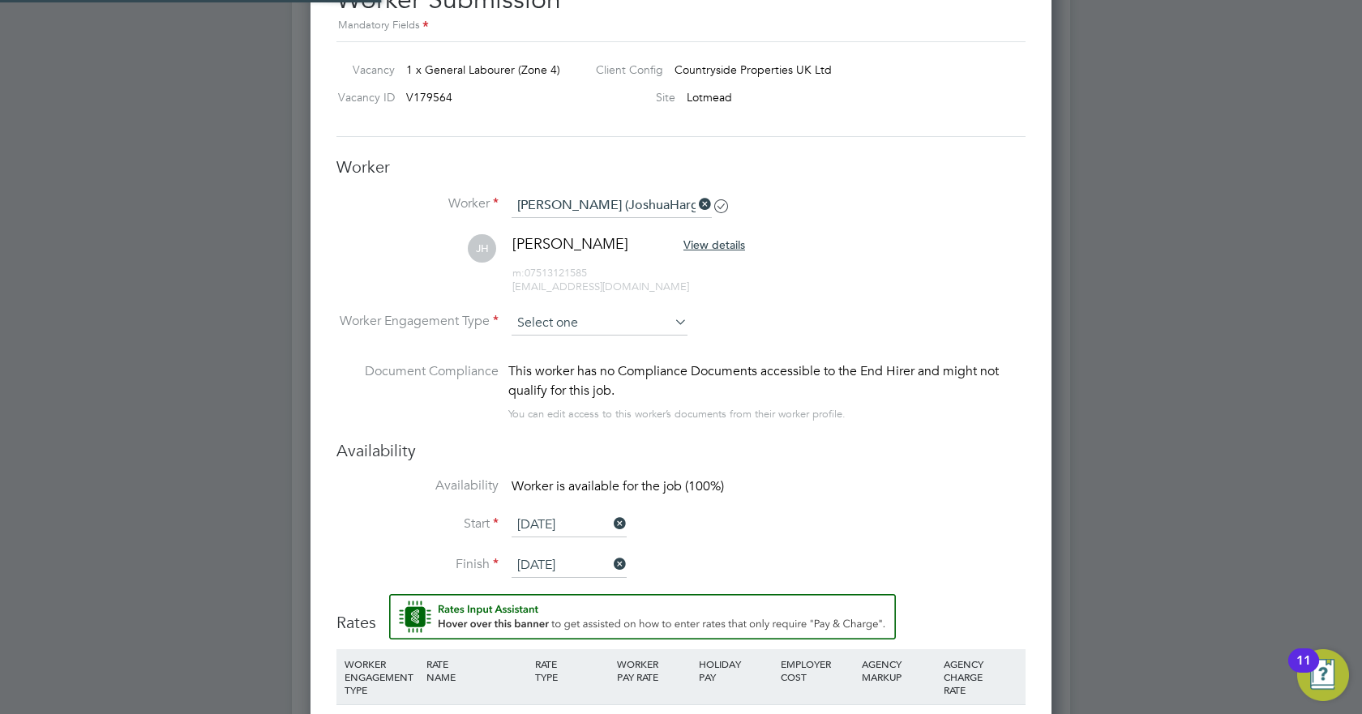
scroll to position [1402, 742]
click at [575, 322] on input at bounding box center [600, 323] width 176 height 24
click at [856, 301] on li "[PERSON_NAME] View details m: 07513121585 [EMAIL_ADDRESS][DOMAIN_NAME]" at bounding box center [681, 272] width 689 height 77
click at [553, 328] on input at bounding box center [600, 323] width 176 height 24
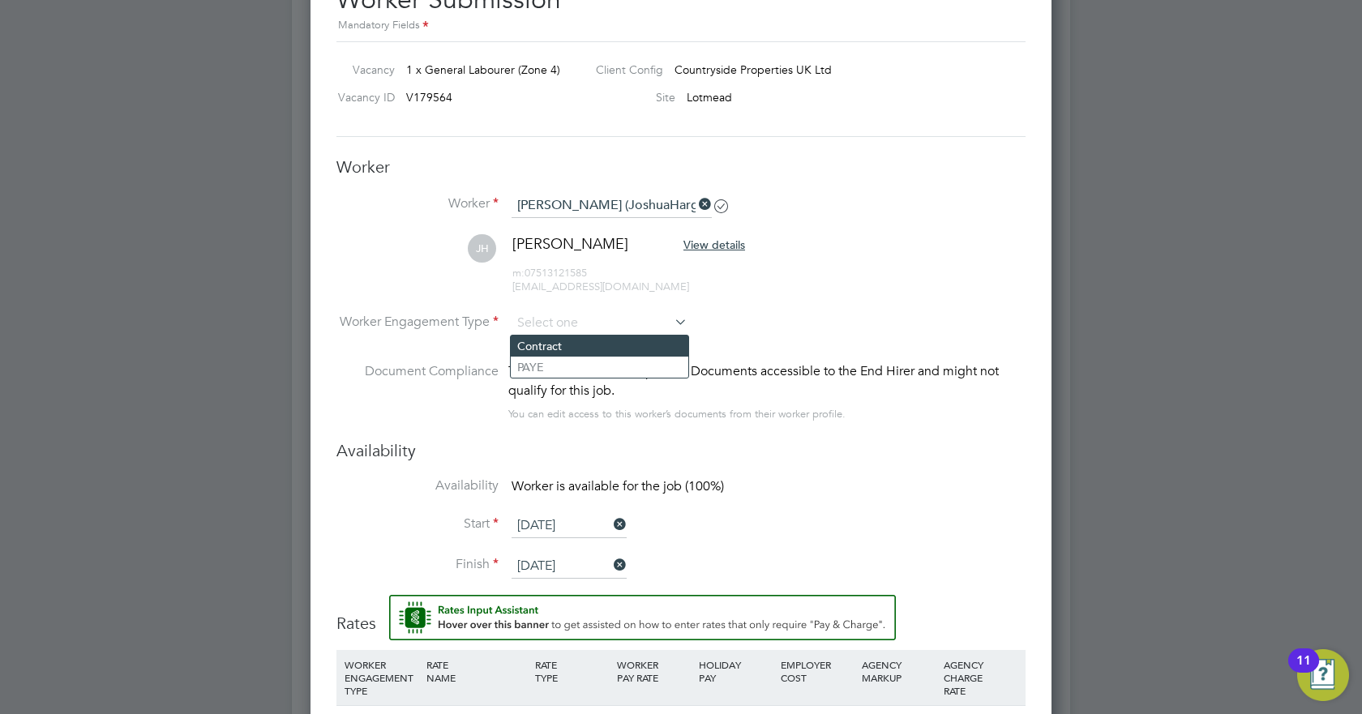
click at [549, 344] on li "Contract" at bounding box center [600, 346] width 178 height 21
type input "Contract"
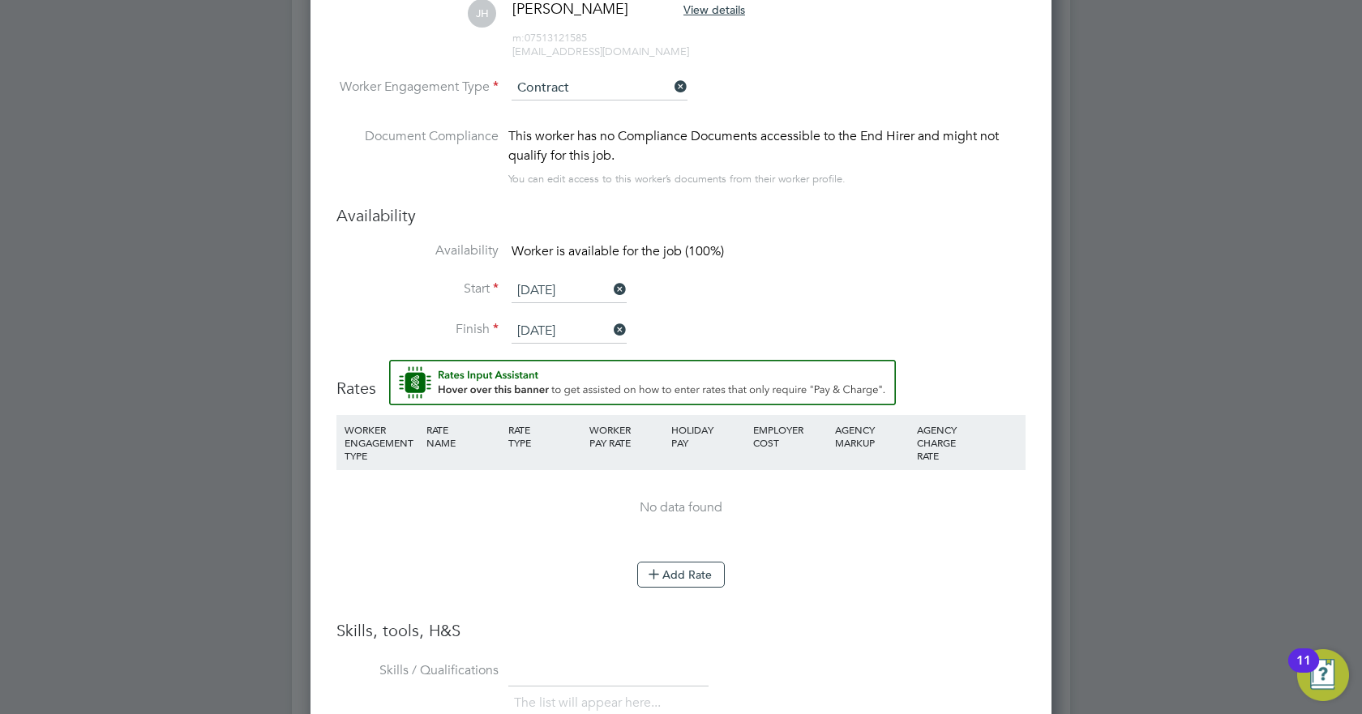
scroll to position [1411, 0]
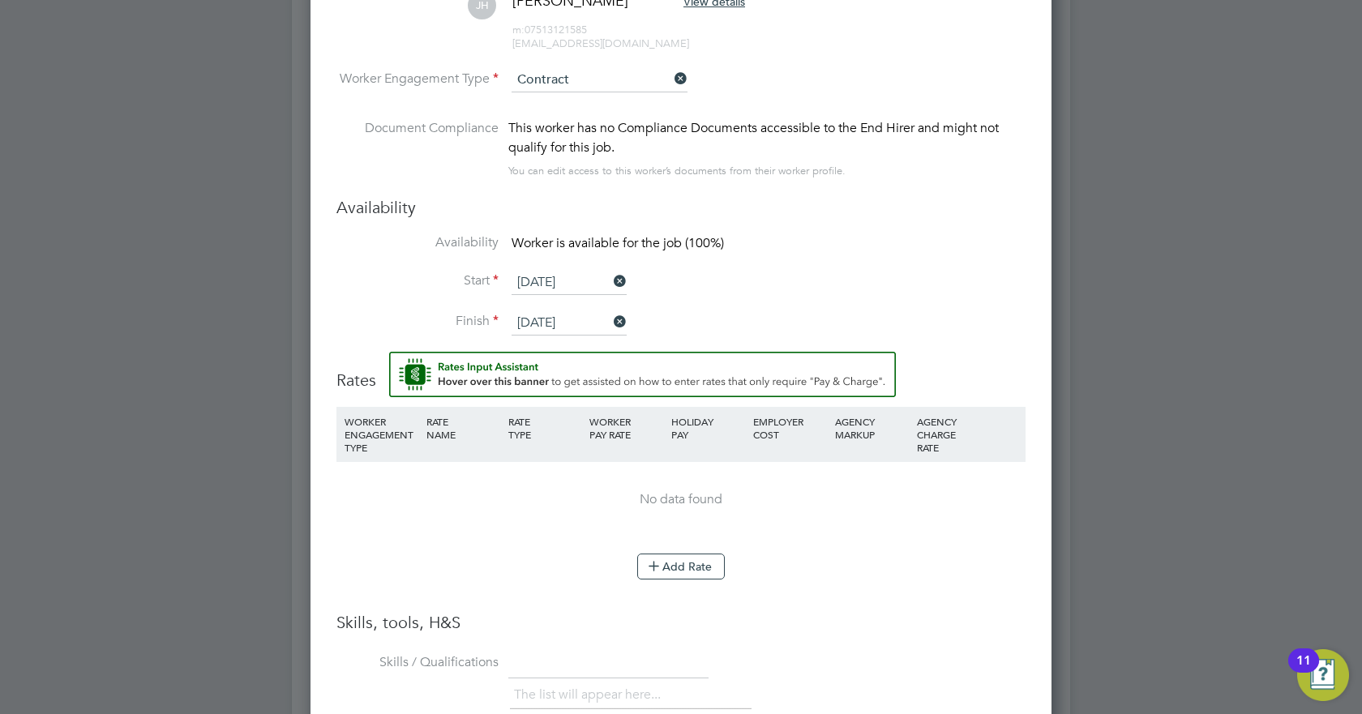
click at [561, 281] on input "[DATE]" at bounding box center [569, 283] width 115 height 24
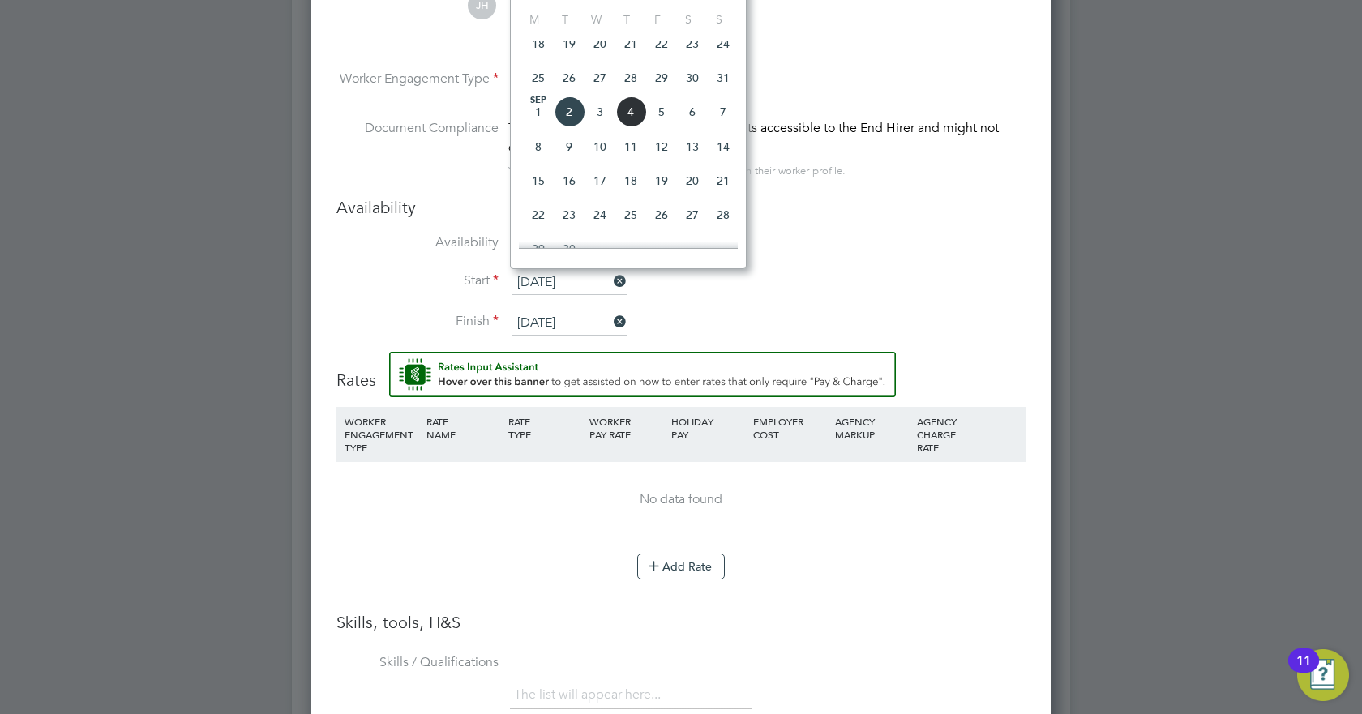
click at [628, 127] on span "4" at bounding box center [630, 111] width 31 height 31
type input "[DATE]"
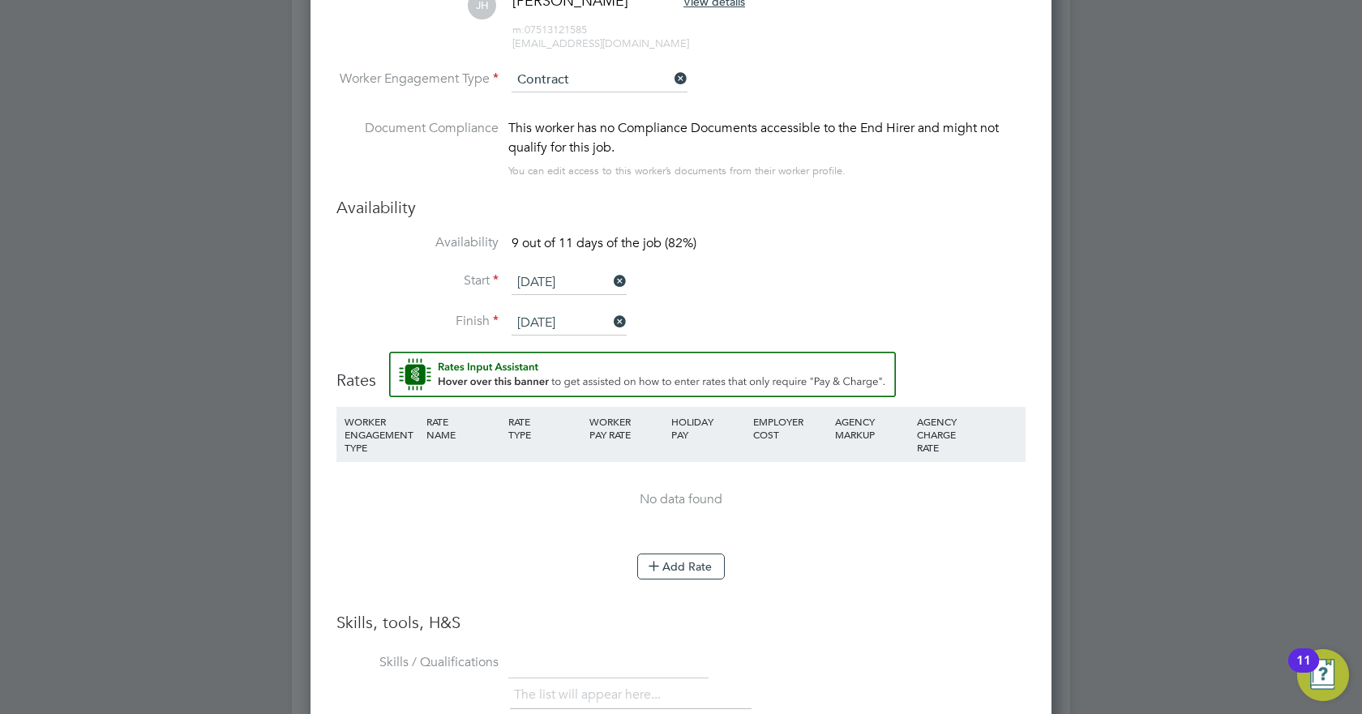
click at [753, 262] on li "Availability 9 out of 11 days of the job (82%)" at bounding box center [681, 252] width 689 height 36
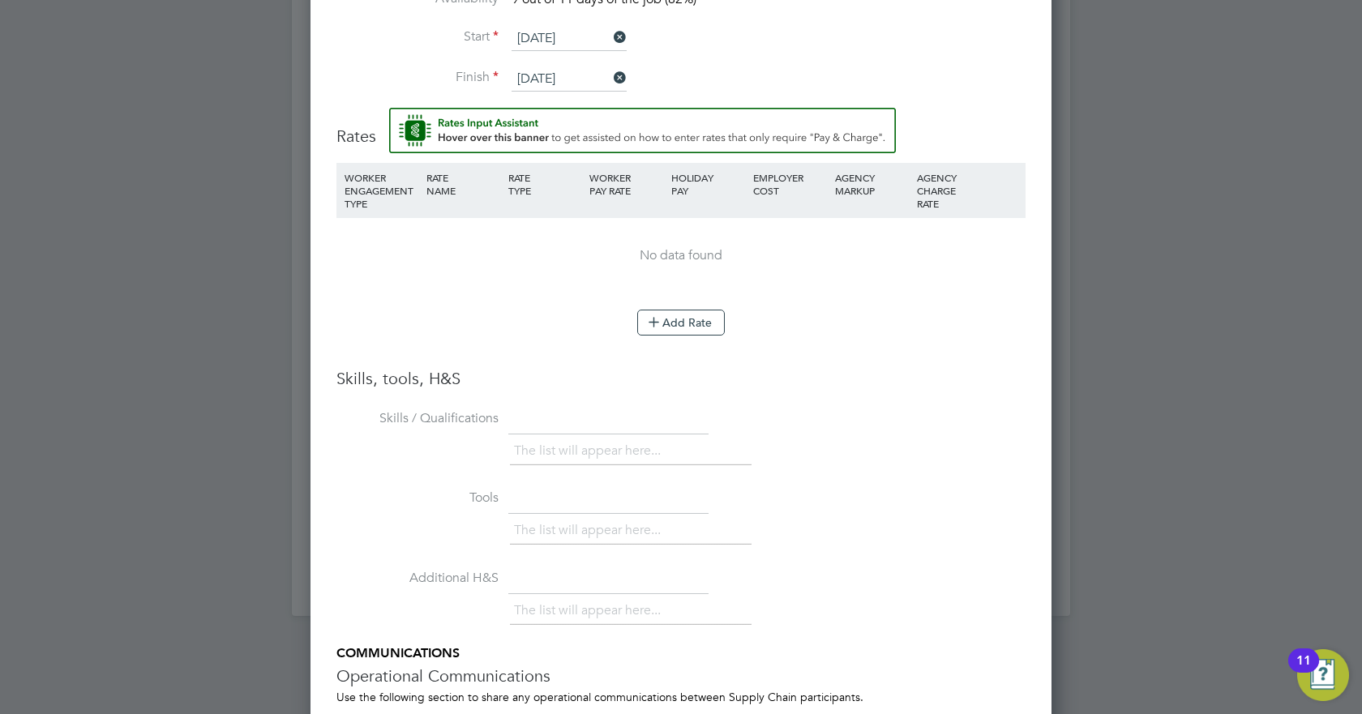
scroll to position [1735, 0]
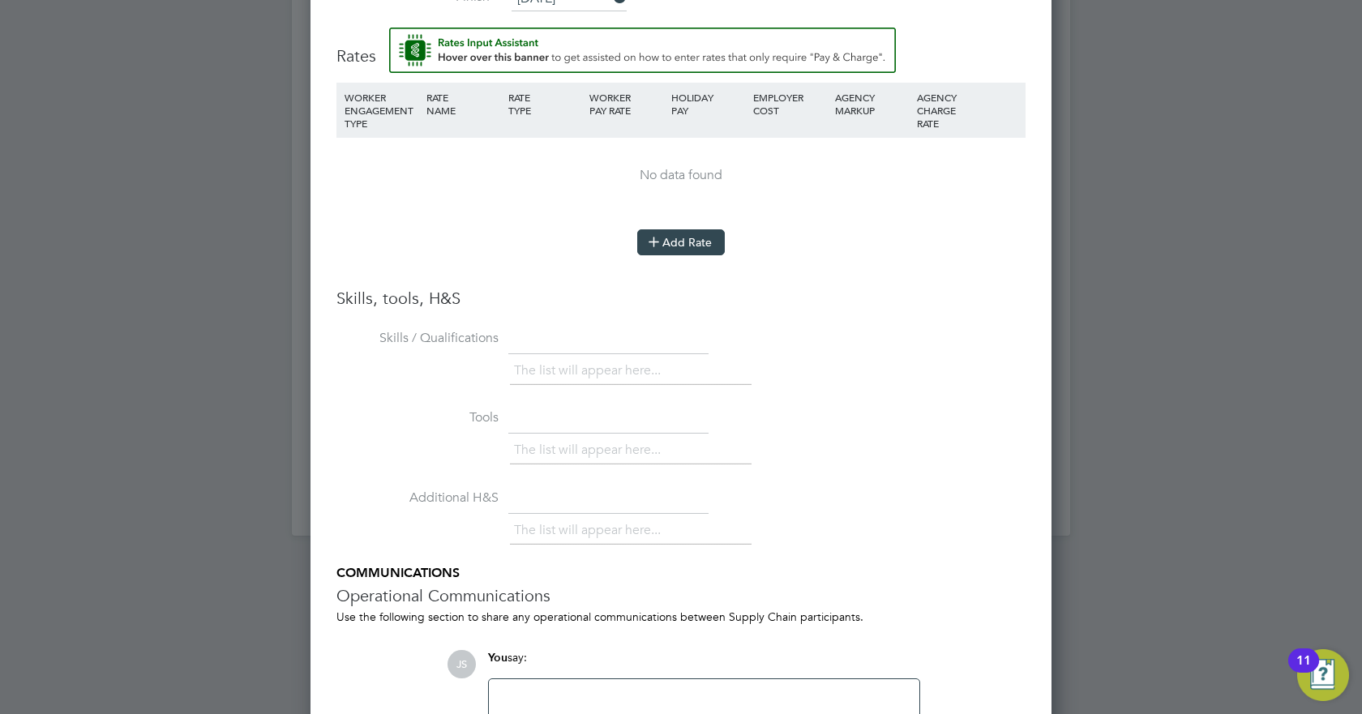
click at [687, 246] on button "Add Rate" at bounding box center [681, 242] width 88 height 26
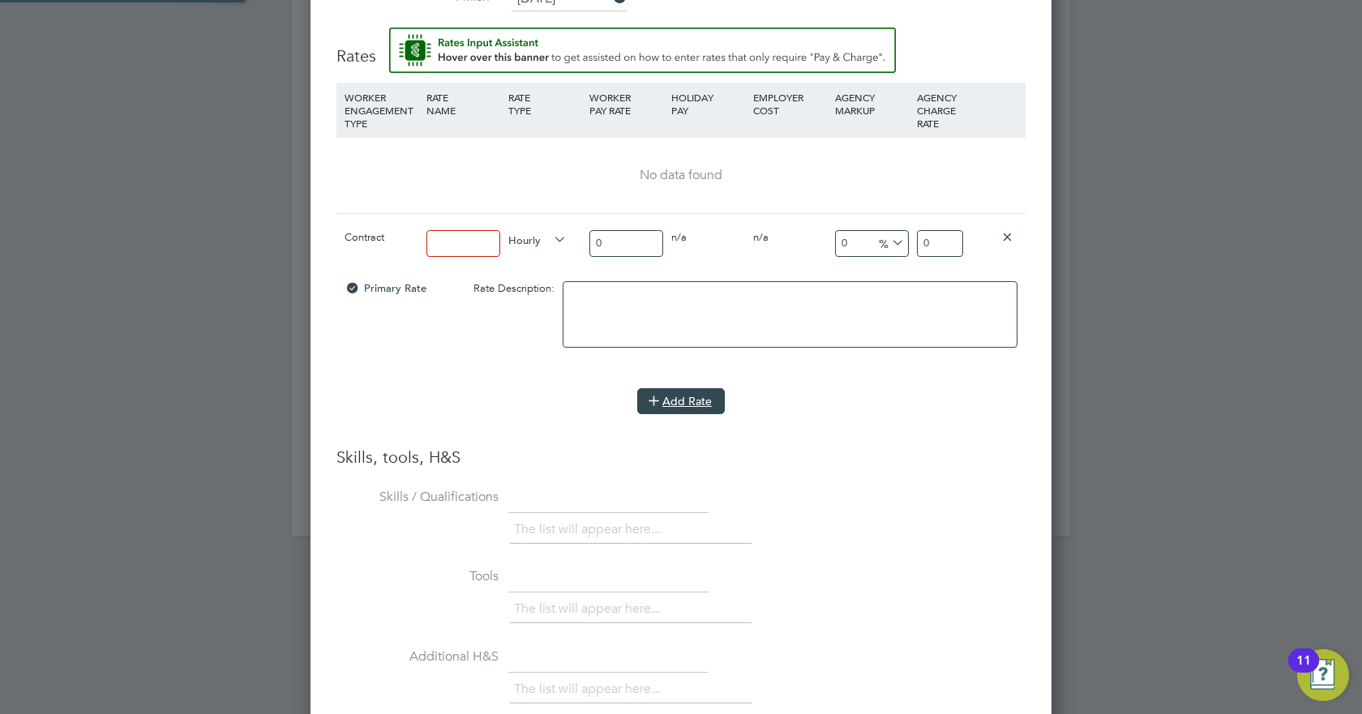
scroll to position [1557, 742]
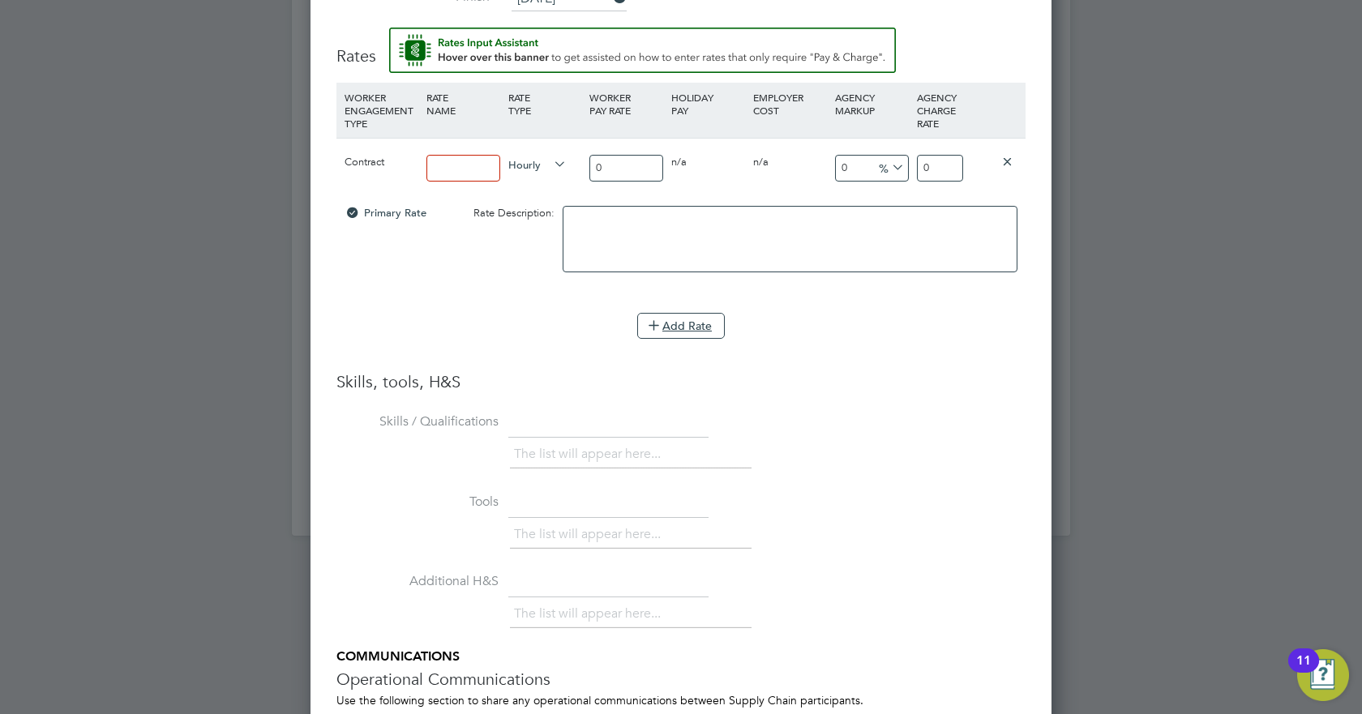
click at [489, 173] on input at bounding box center [464, 168] width 74 height 27
type input "Standard"
click at [649, 160] on input "0" at bounding box center [626, 168] width 74 height 27
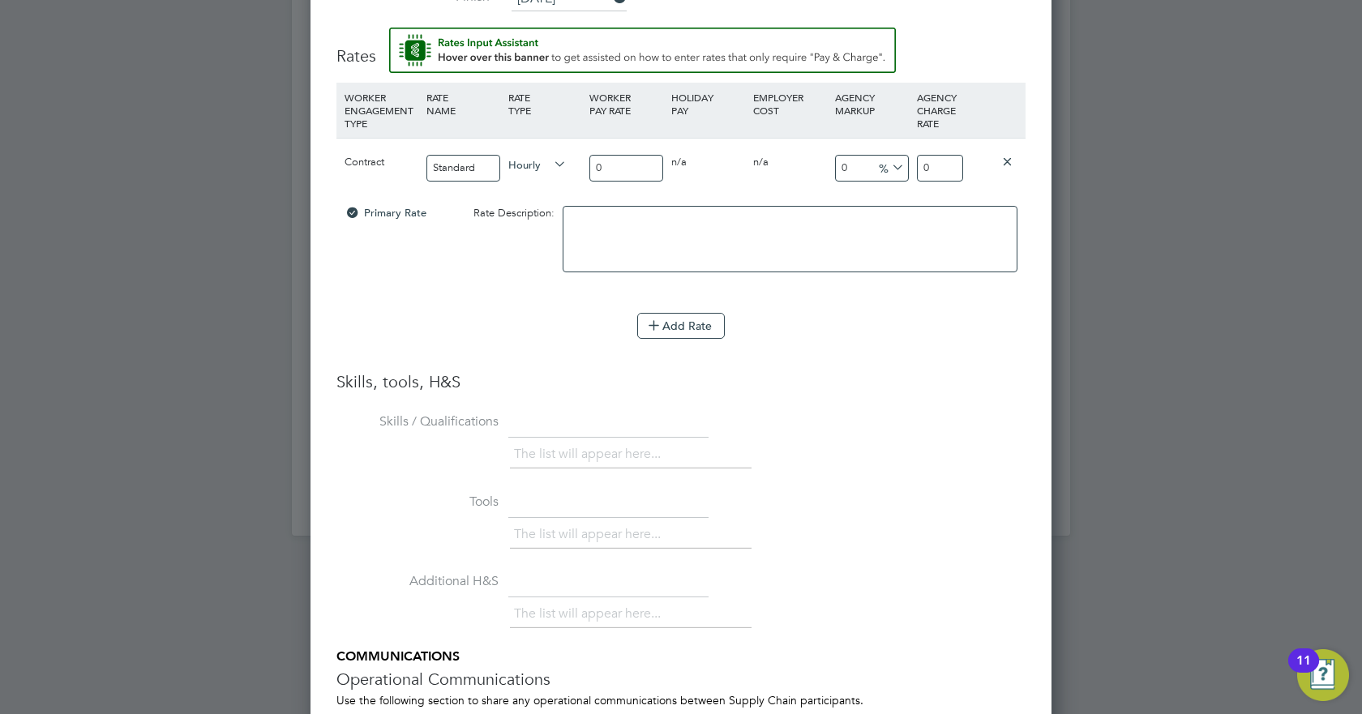
type input "1"
type input "16"
type input "16.5"
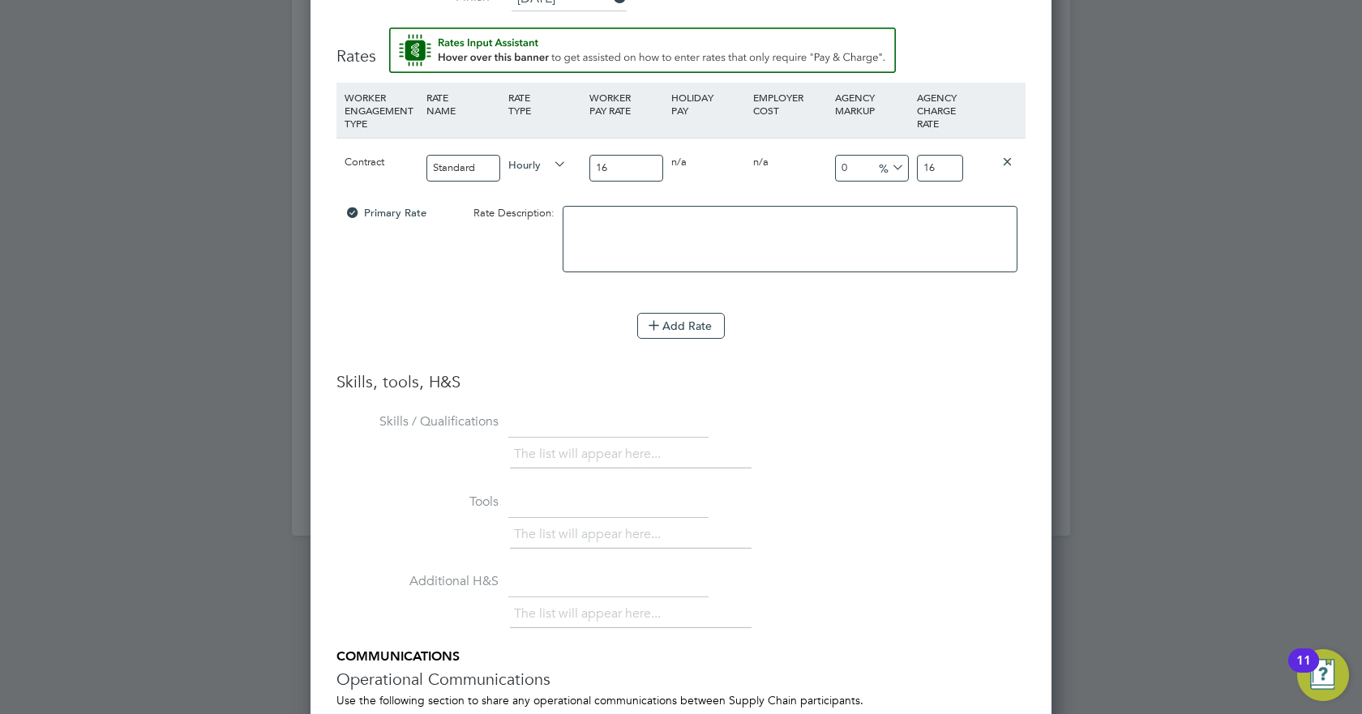
type input "16.5"
type input "16.50"
click at [950, 167] on input "16.5" at bounding box center [940, 168] width 46 height 27
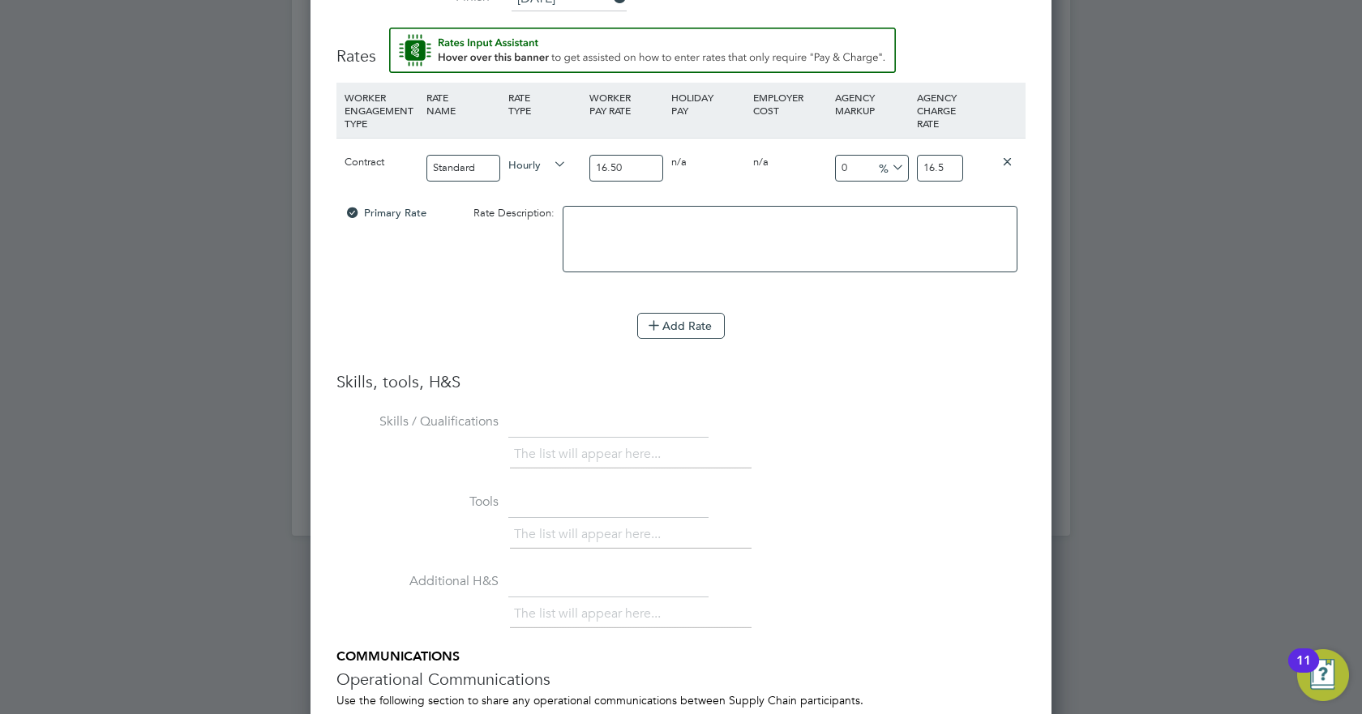
type input "-93.93939393939394"
type input "1"
type input "9.090909090909092"
type input "18"
type input "13.333333333333334"
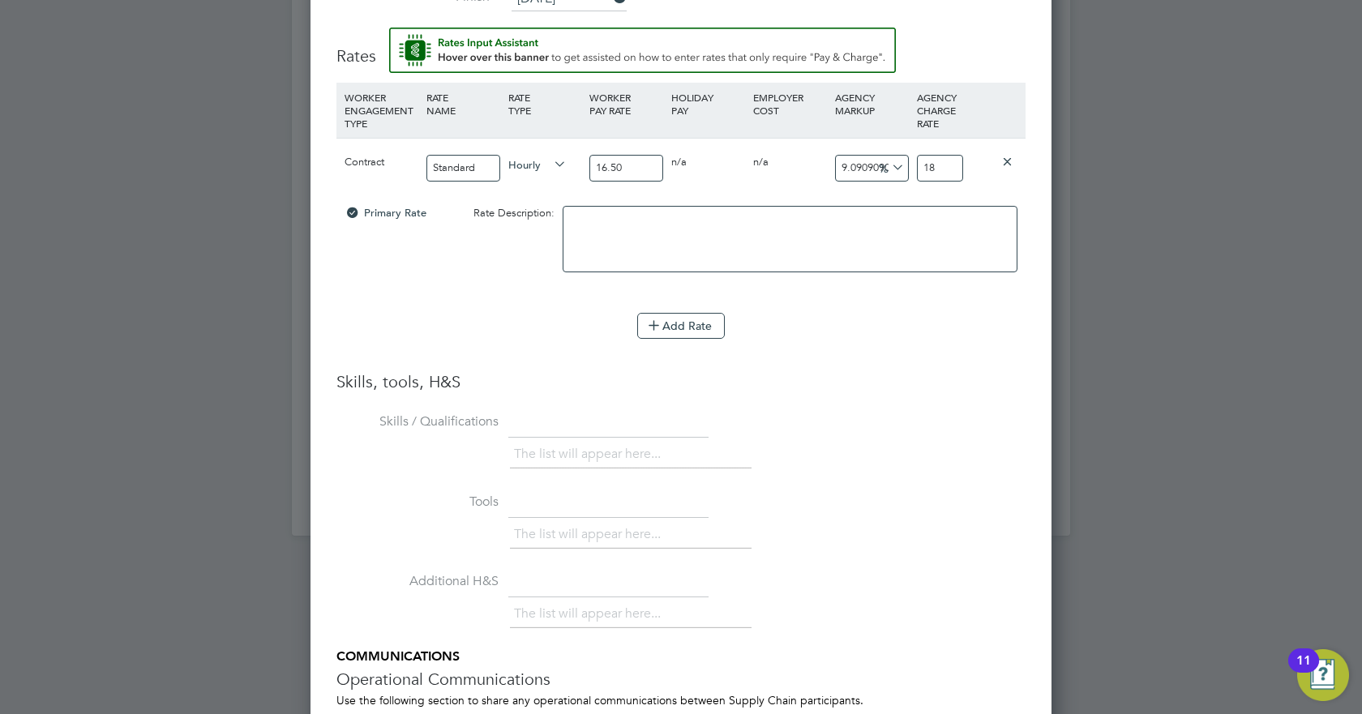
type input "18.7"
type input "13.818181818181818"
type input "18.78"
click at [894, 375] on h3 "Skills, tools, H&S" at bounding box center [681, 381] width 689 height 21
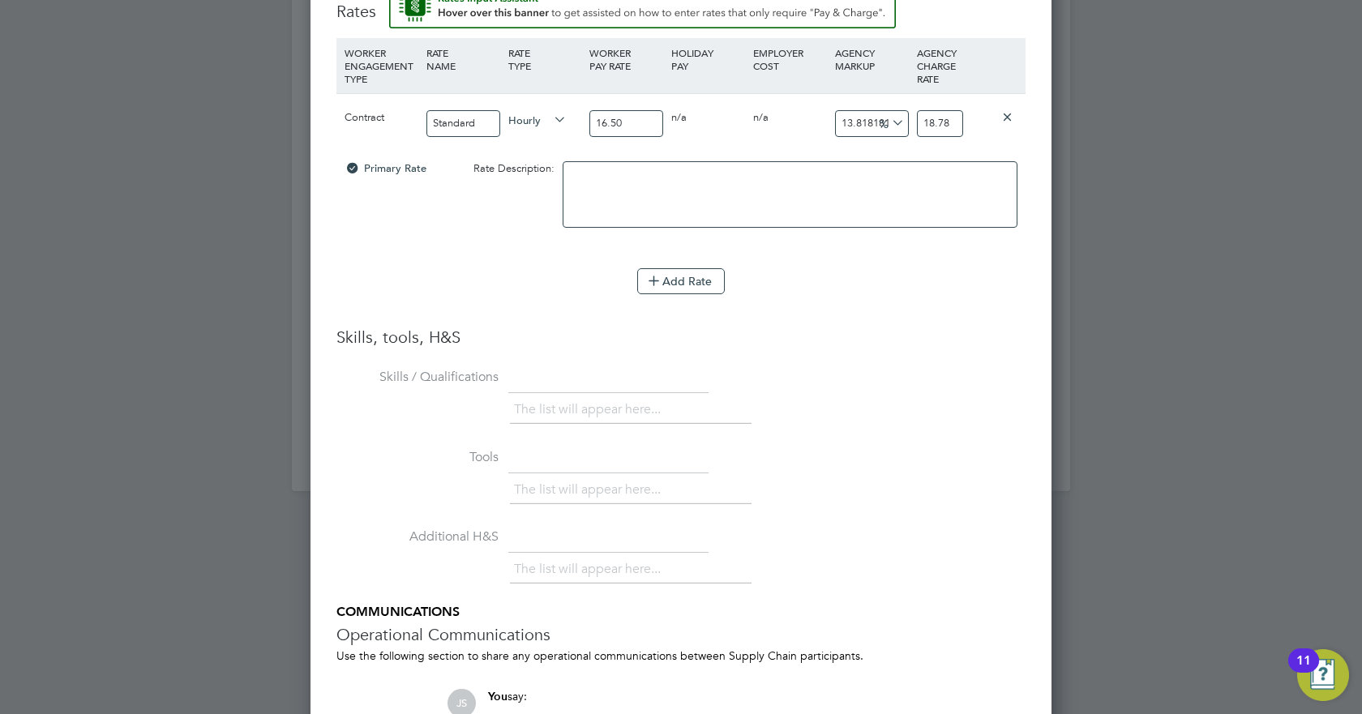
scroll to position [1957, 0]
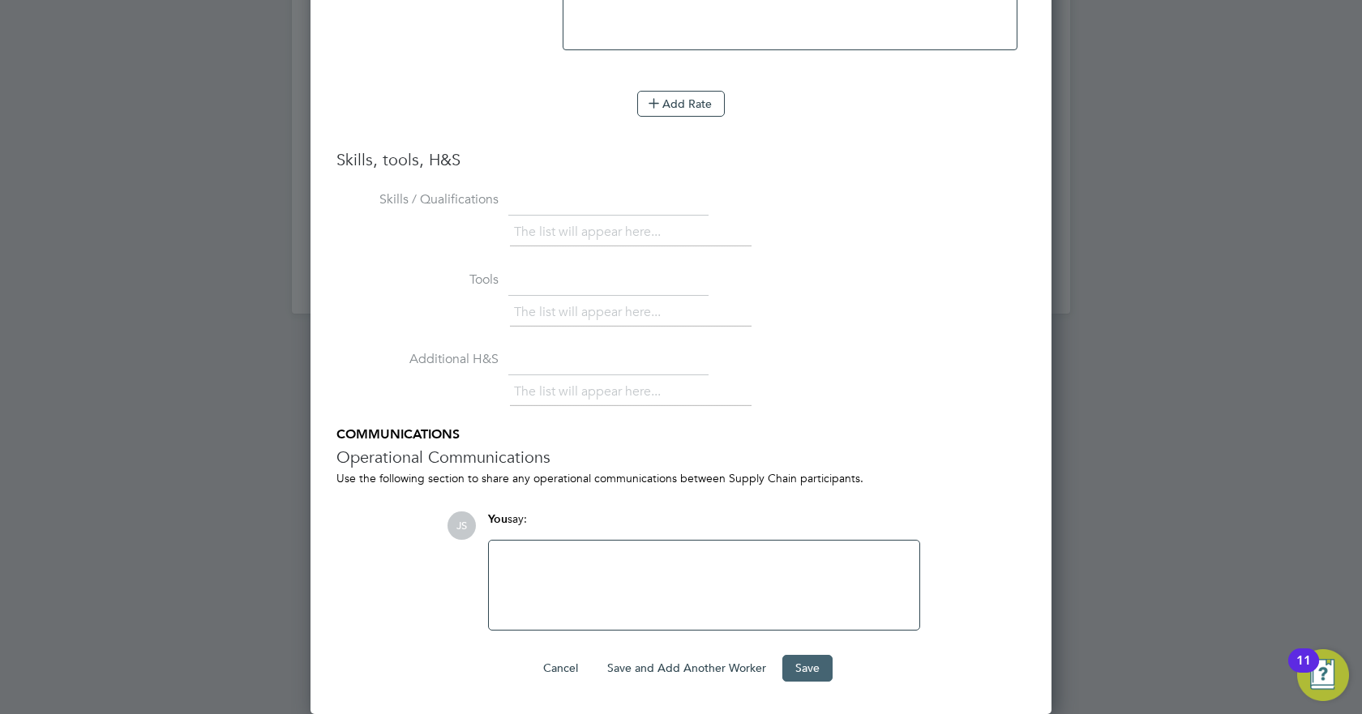
click at [806, 666] on button "Save" at bounding box center [807, 668] width 50 height 26
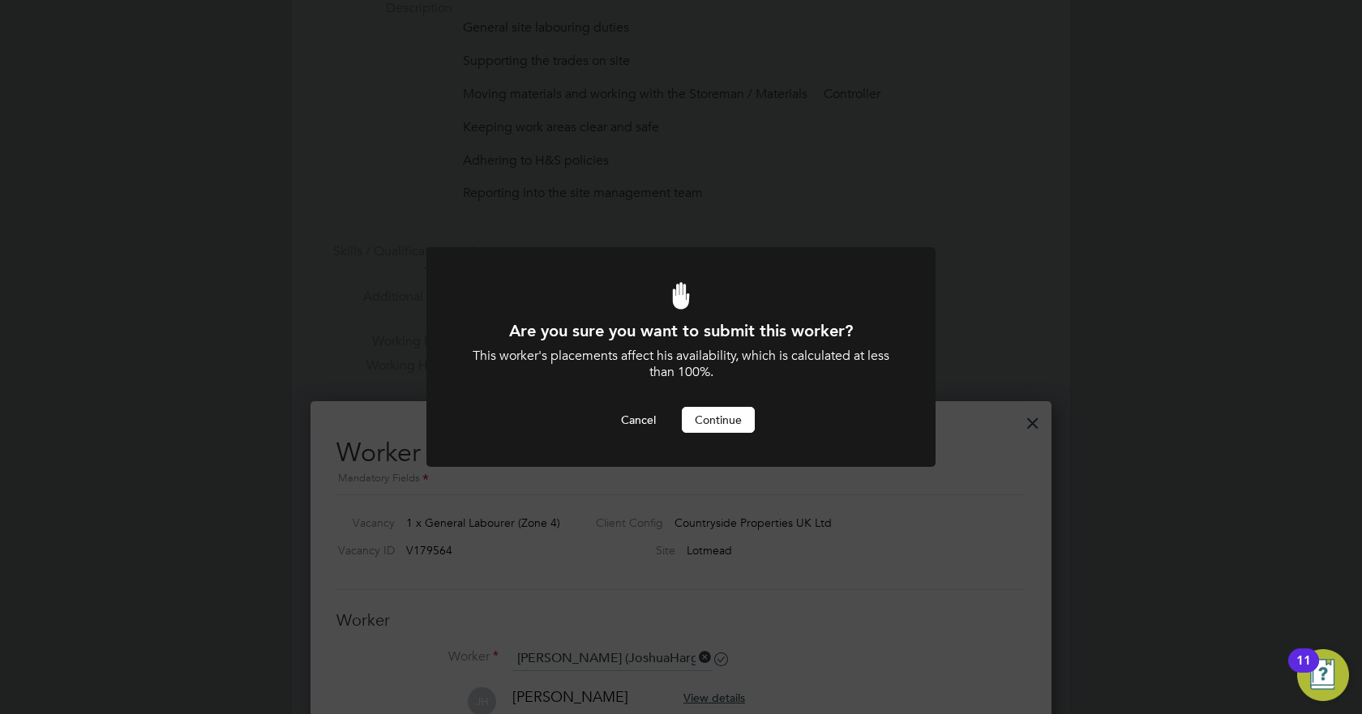
scroll to position [0, 0]
click at [726, 423] on button "Continue" at bounding box center [718, 420] width 73 height 26
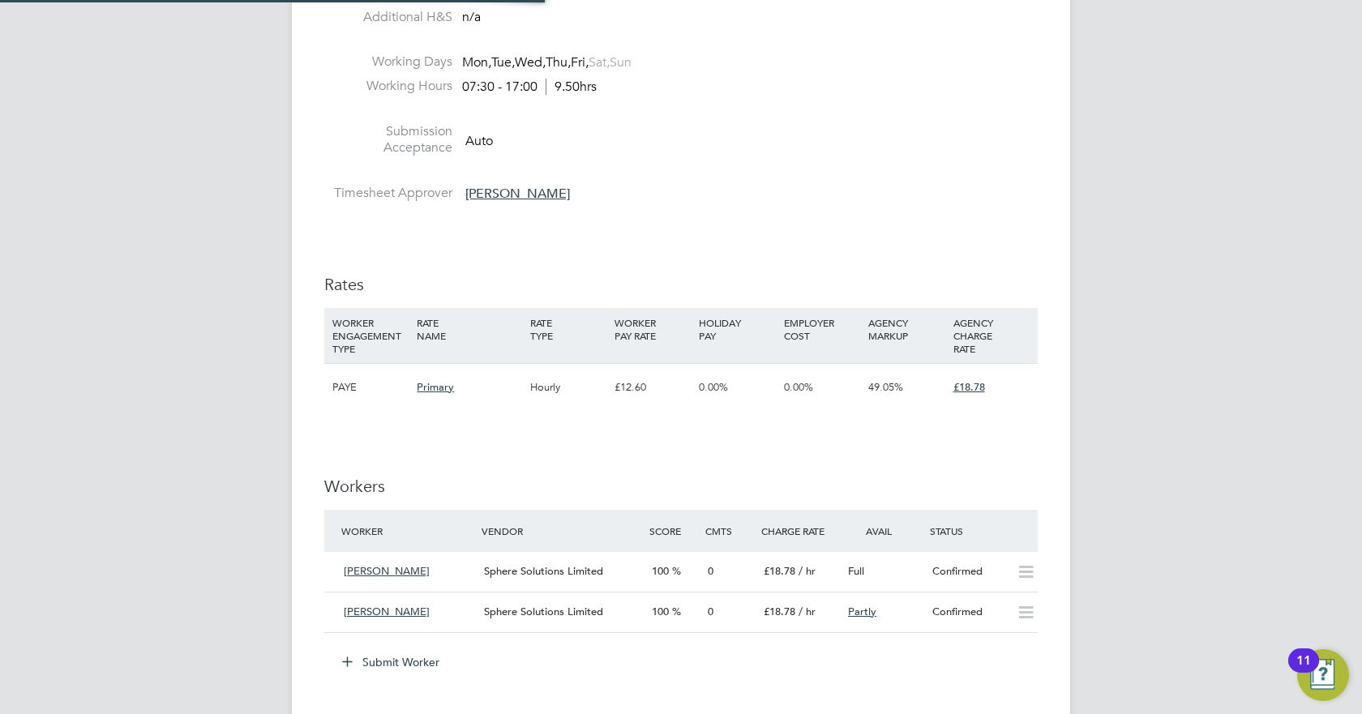
scroll to position [8, 8]
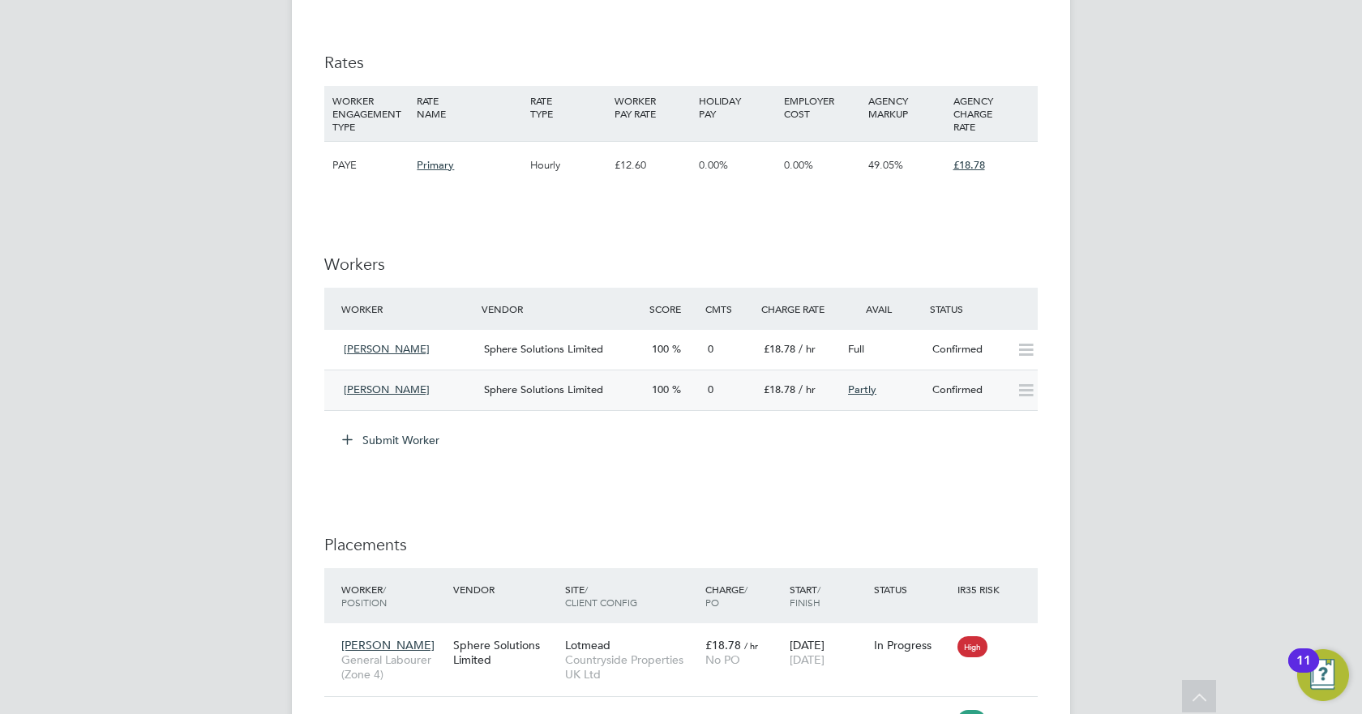
click at [1022, 397] on icon at bounding box center [1026, 390] width 20 height 13
click at [958, 475] on div "IR35 Determination IR35 Status Inside IR35 Status Determination Statement Role_…" at bounding box center [681, 132] width 714 height 2010
click at [583, 392] on span "Sphere Solutions Limited" at bounding box center [543, 390] width 119 height 14
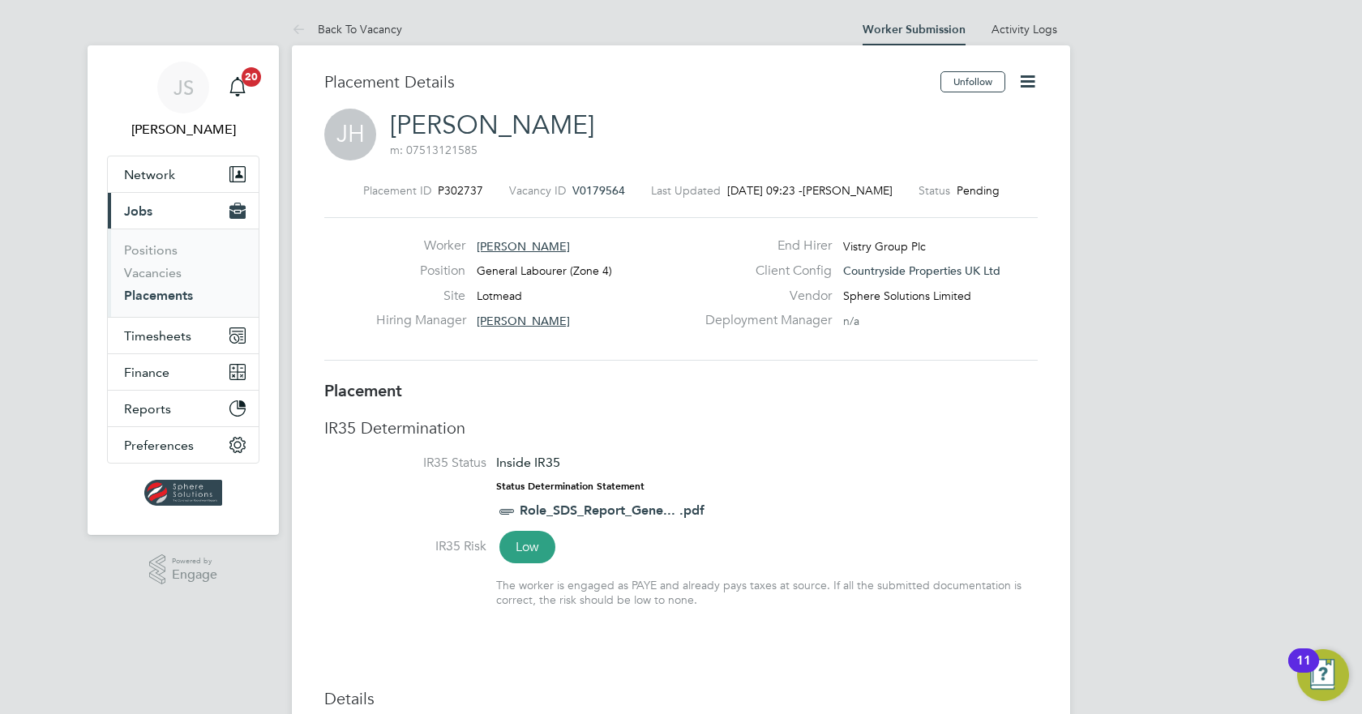
click at [1031, 84] on icon at bounding box center [1028, 81] width 20 height 20
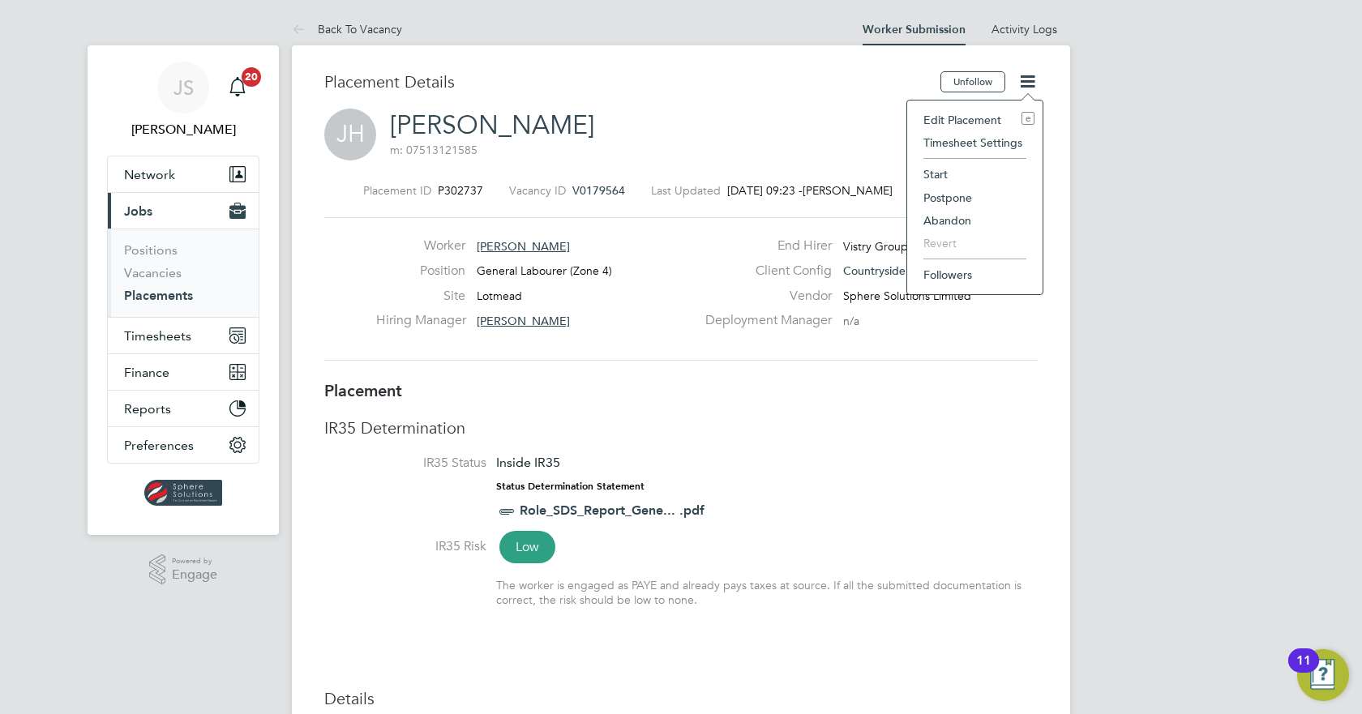
click at [946, 165] on li "Start" at bounding box center [974, 174] width 119 height 23
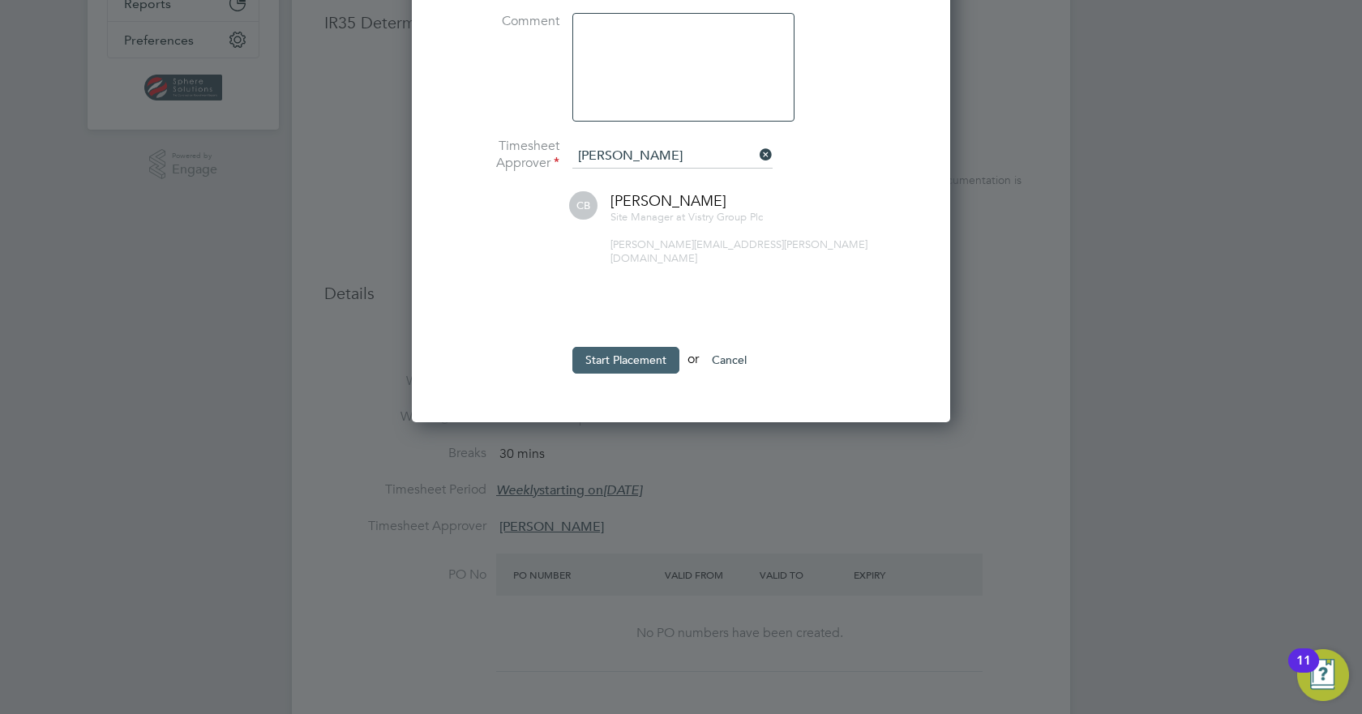
click at [644, 347] on button "Start Placement" at bounding box center [625, 360] width 107 height 26
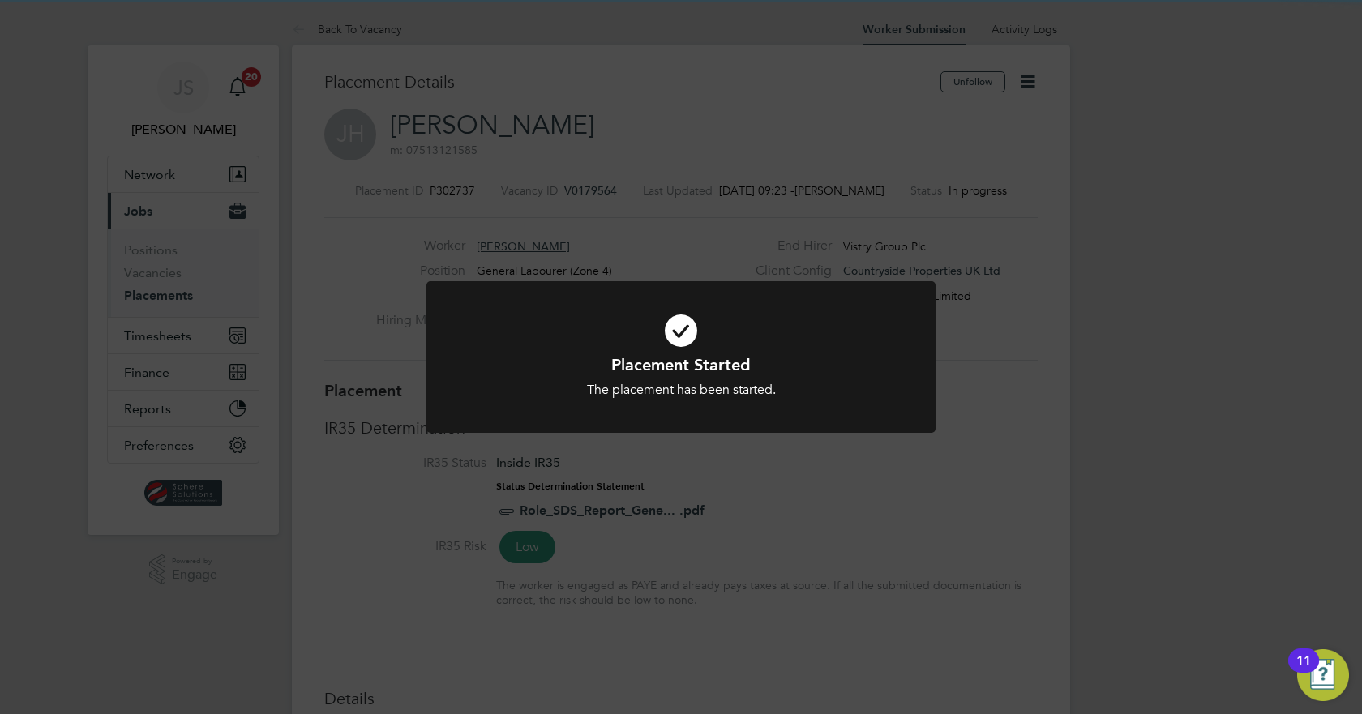
click at [404, 250] on div "Placement Started The placement has been started. Cancel Okay" at bounding box center [681, 357] width 1362 height 714
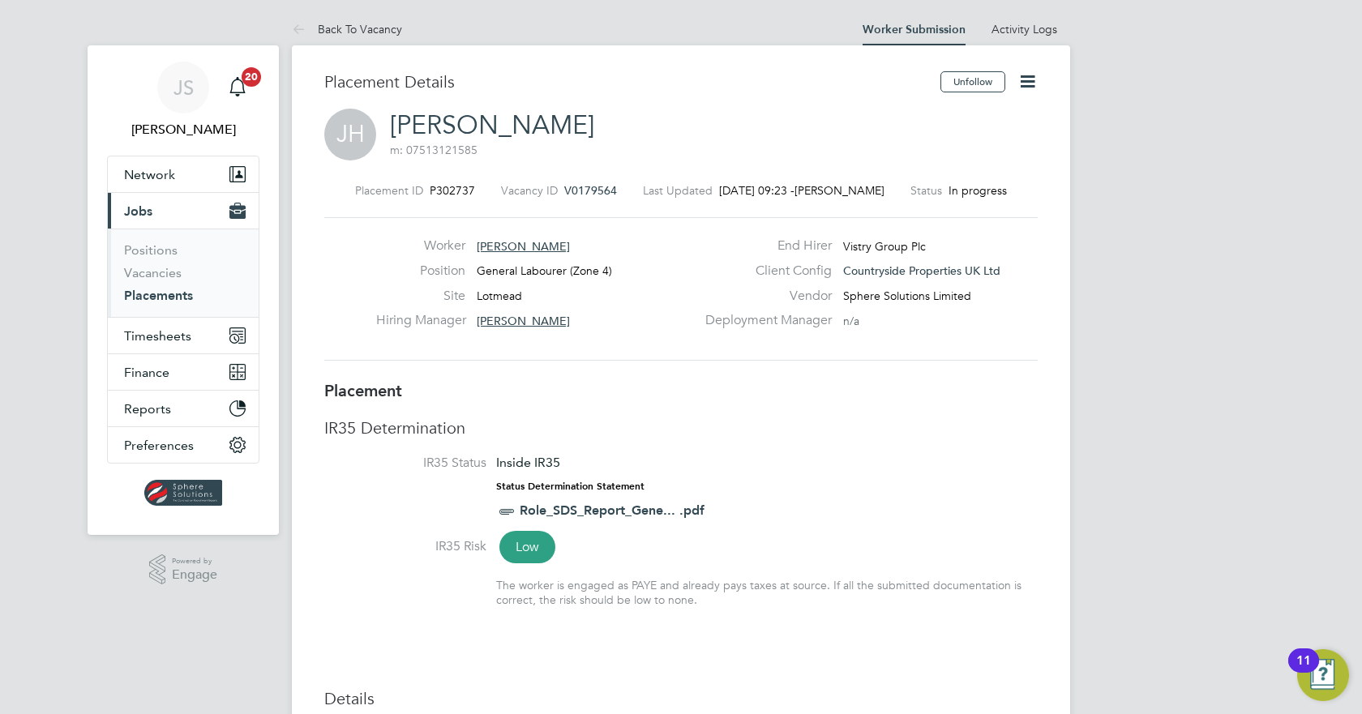
click at [143, 211] on span "Jobs" at bounding box center [138, 211] width 28 height 15
